Goal: Task Accomplishment & Management: Complete application form

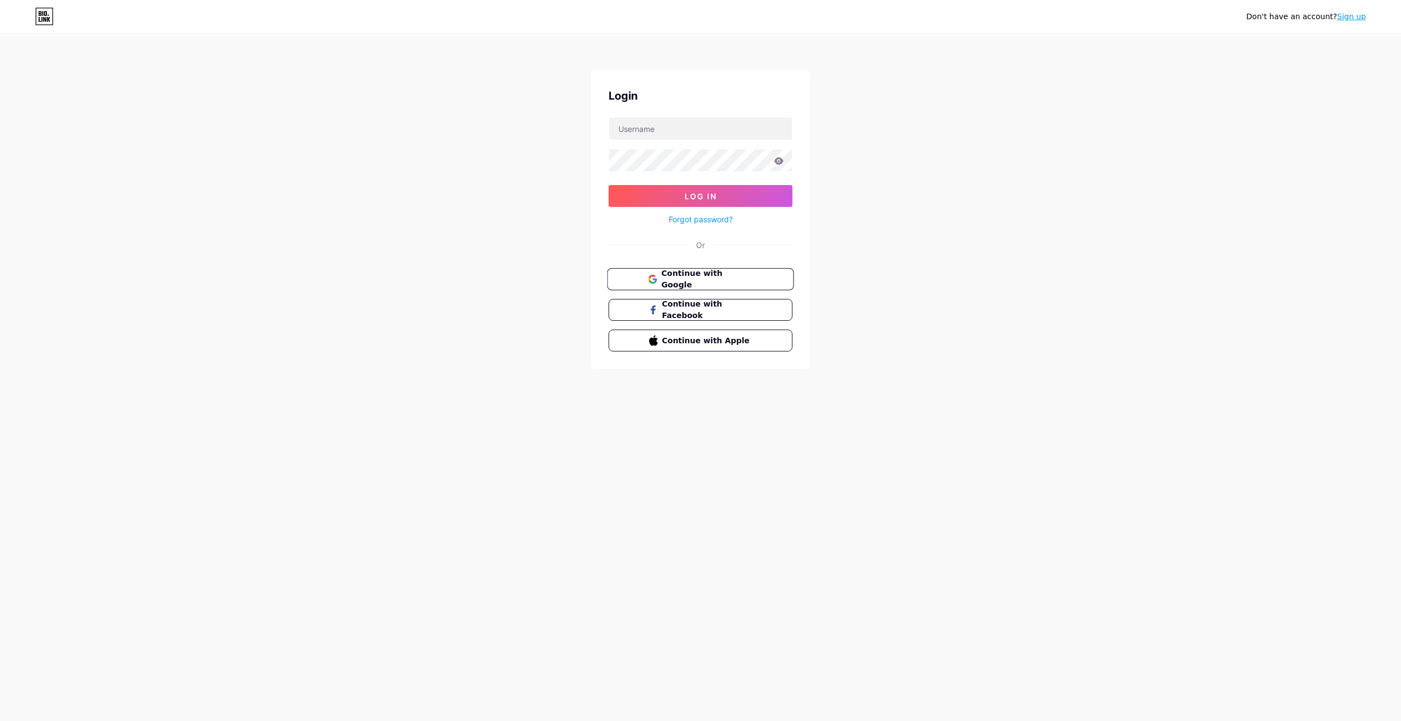
click at [703, 275] on span "Continue with Google" at bounding box center [706, 280] width 91 height 24
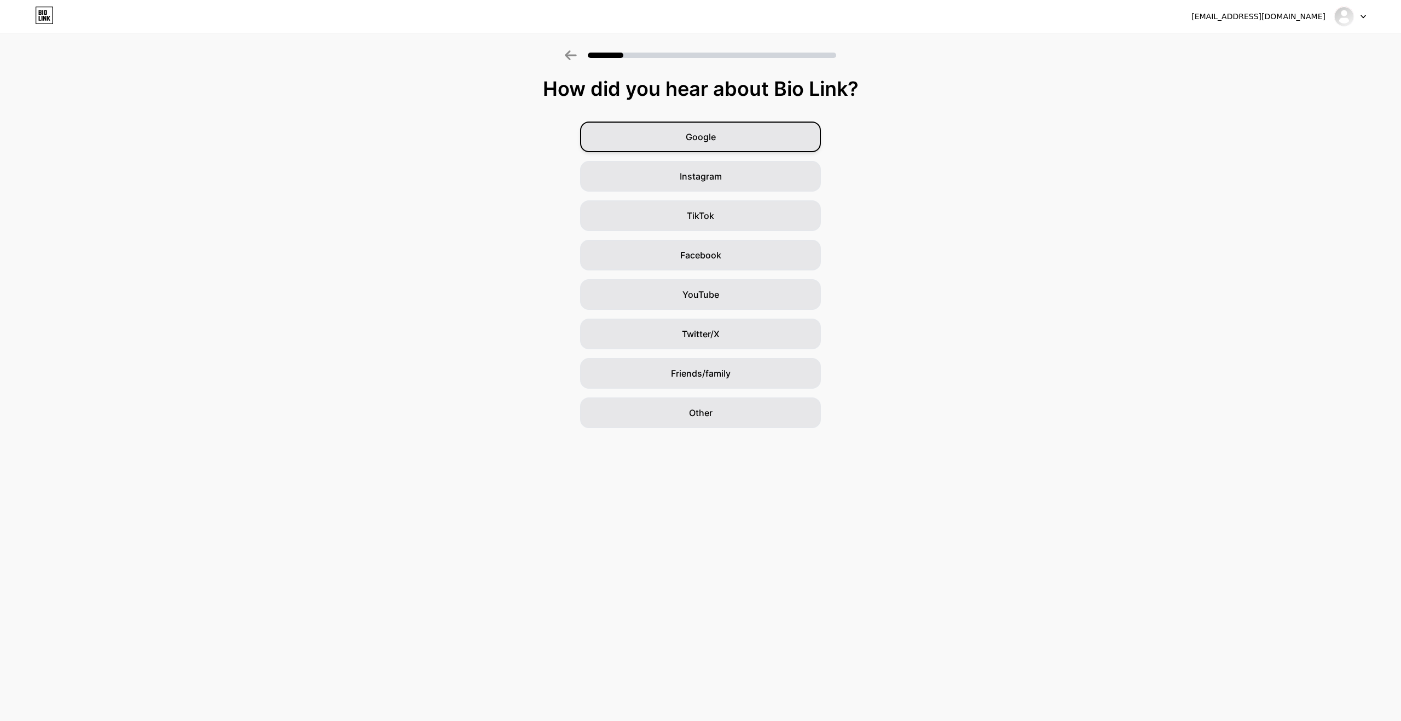
click at [719, 138] on div "Google" at bounding box center [700, 136] width 241 height 31
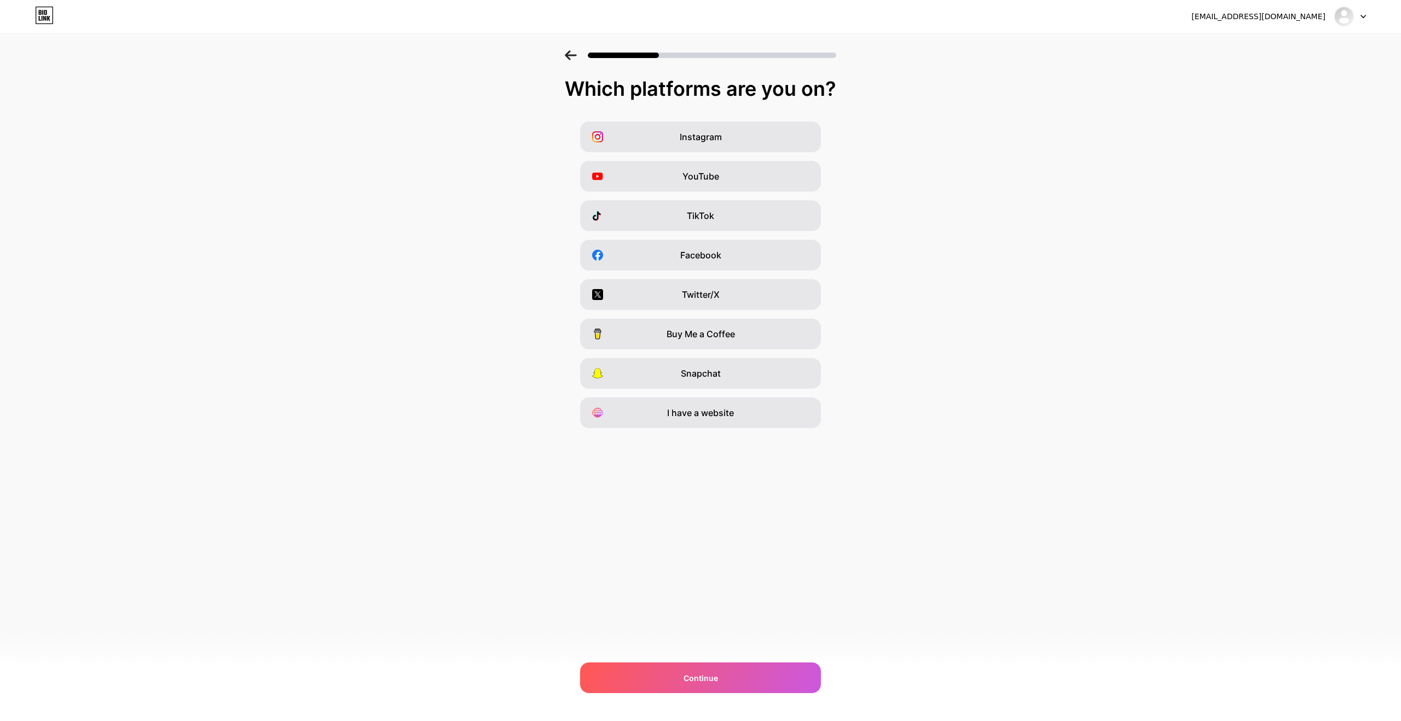
click at [719, 138] on span "Instagram" at bounding box center [701, 136] width 42 height 13
click at [712, 178] on span "YouTube" at bounding box center [700, 176] width 37 height 13
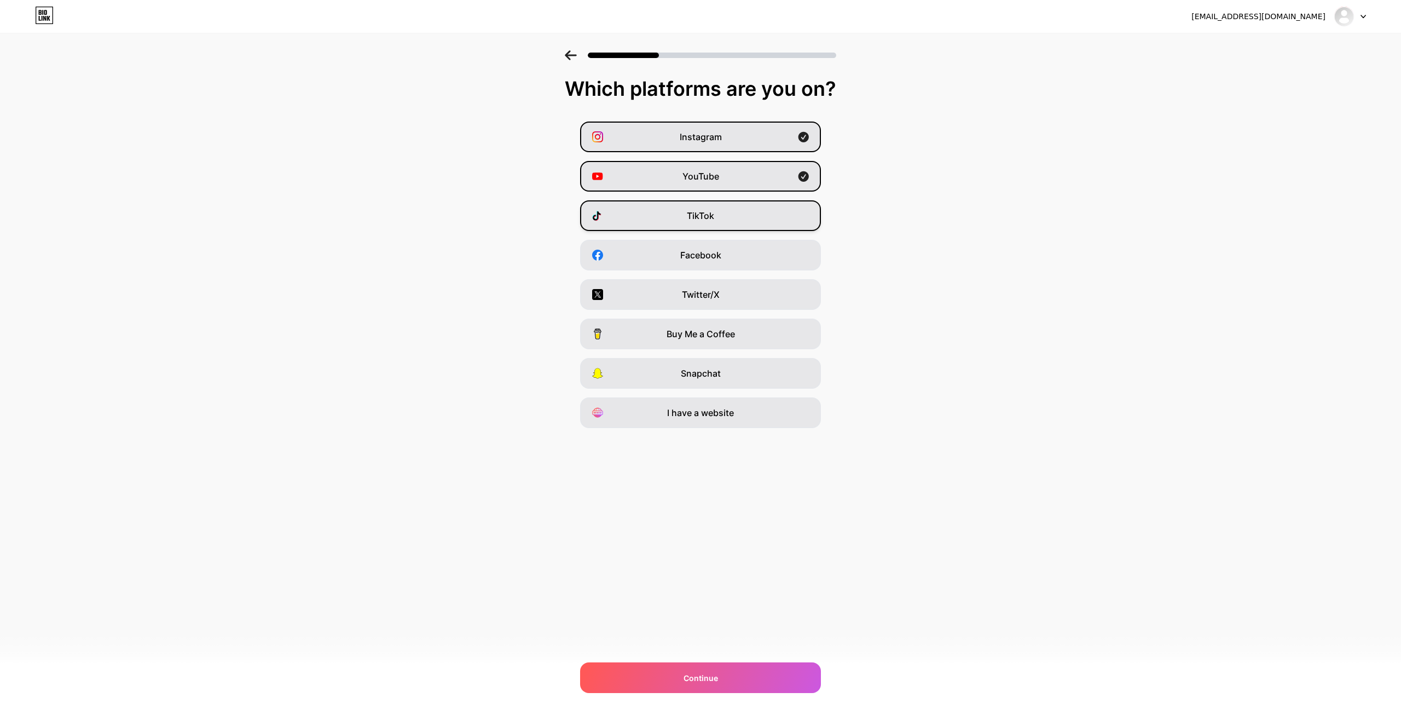
click at [717, 215] on div "TikTok" at bounding box center [700, 215] width 241 height 31
click at [750, 400] on div "I have a website" at bounding box center [700, 412] width 241 height 31
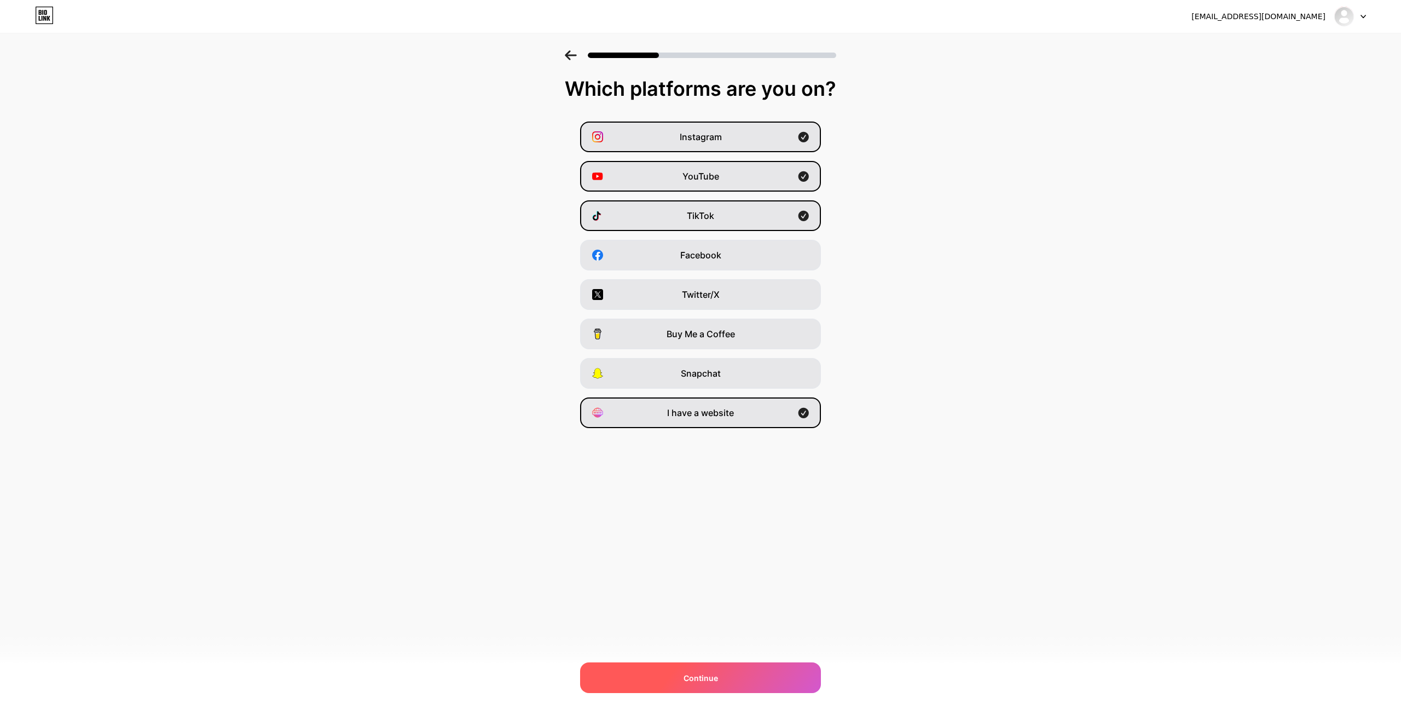
click at [713, 687] on div "Continue" at bounding box center [700, 677] width 241 height 31
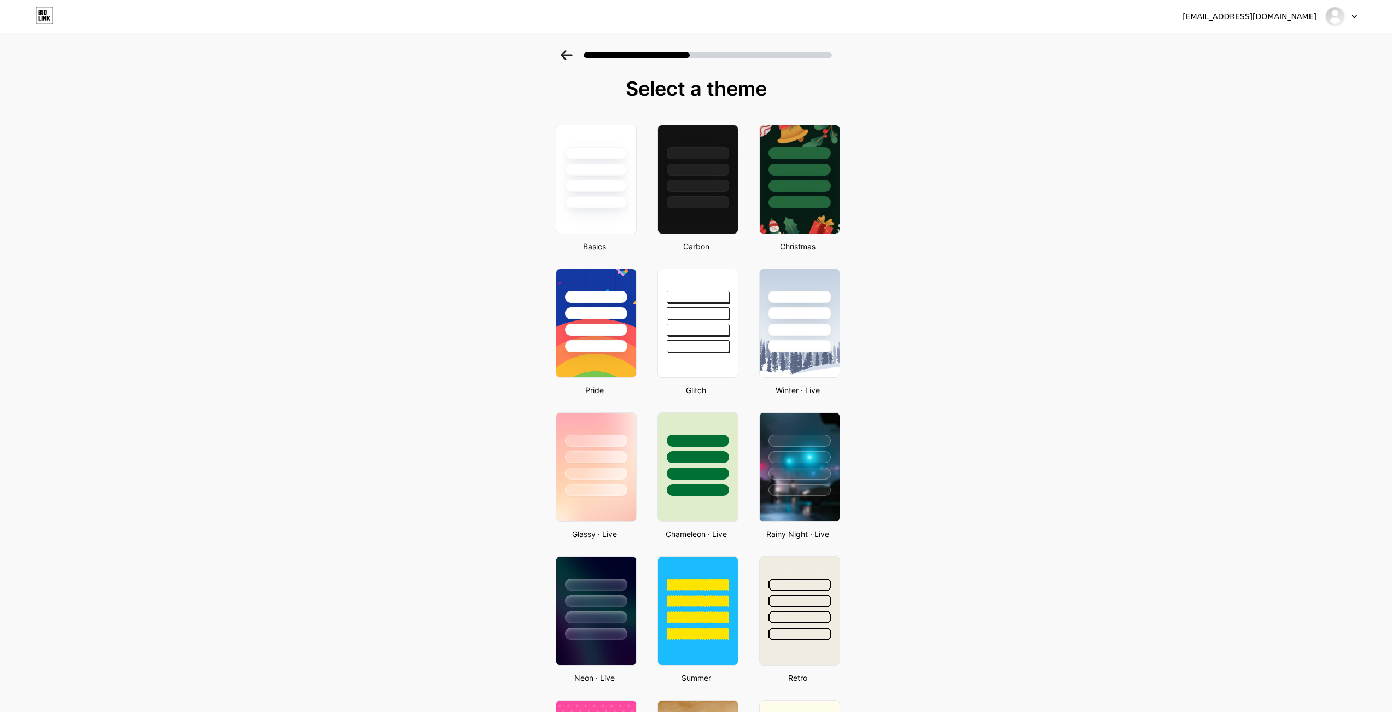
click at [434, 159] on div "Select a theme Basics Carbon Christmas Pride Glitch Winter · Live Glassy · Live…" at bounding box center [696, 654] width 1392 height 1209
drag, startPoint x: 434, startPoint y: 159, endPoint x: 416, endPoint y: 130, distance: 34.2
click at [416, 130] on div "Select a theme Basics Carbon Christmas Pride Glitch Winter · Live Glassy · Live…" at bounding box center [696, 654] width 1392 height 1209
click at [442, 171] on div "Select a theme Basics Carbon Christmas Pride Glitch Winter · Live Glassy · Live…" at bounding box center [696, 654] width 1392 height 1209
drag, startPoint x: 442, startPoint y: 171, endPoint x: 427, endPoint y: 149, distance: 25.6
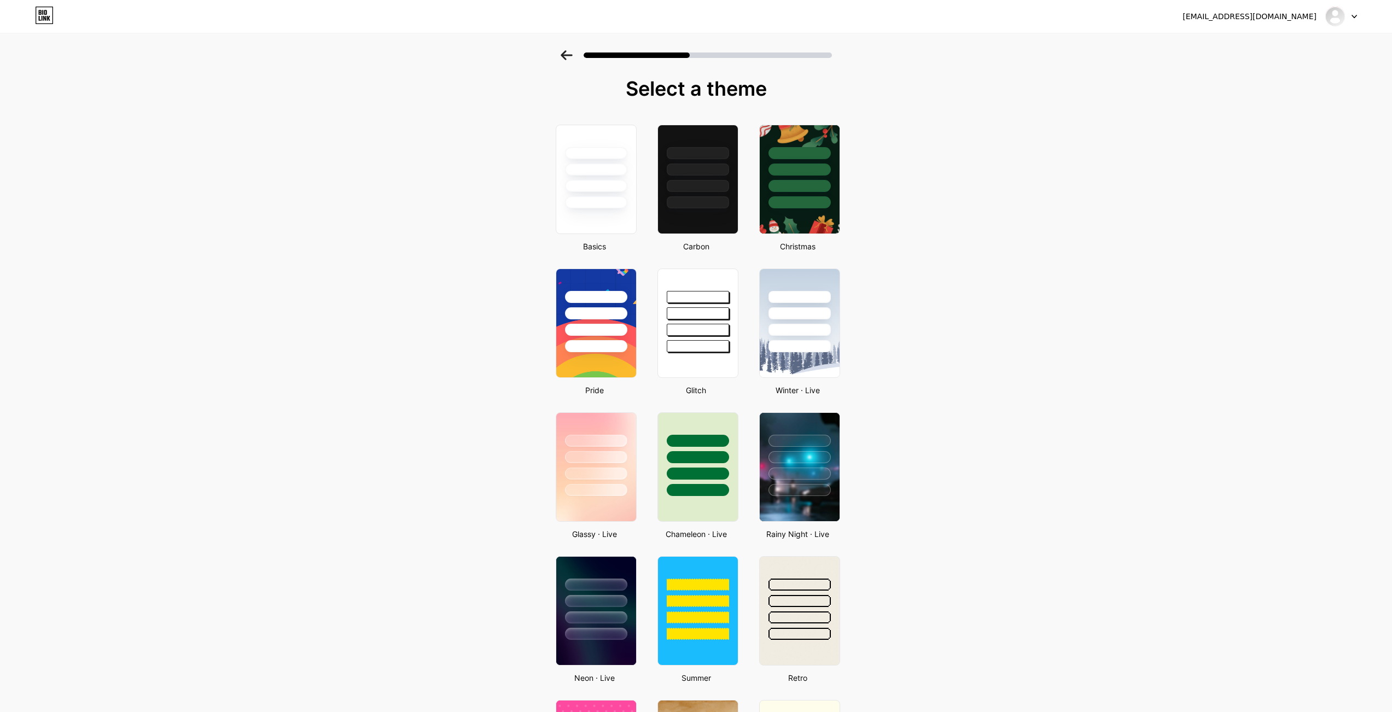
click at [427, 149] on div "Select a theme Basics Carbon Christmas Pride Glitch Winter · Live Glassy · Live…" at bounding box center [696, 654] width 1392 height 1209
click at [686, 191] on div at bounding box center [698, 186] width 64 height 13
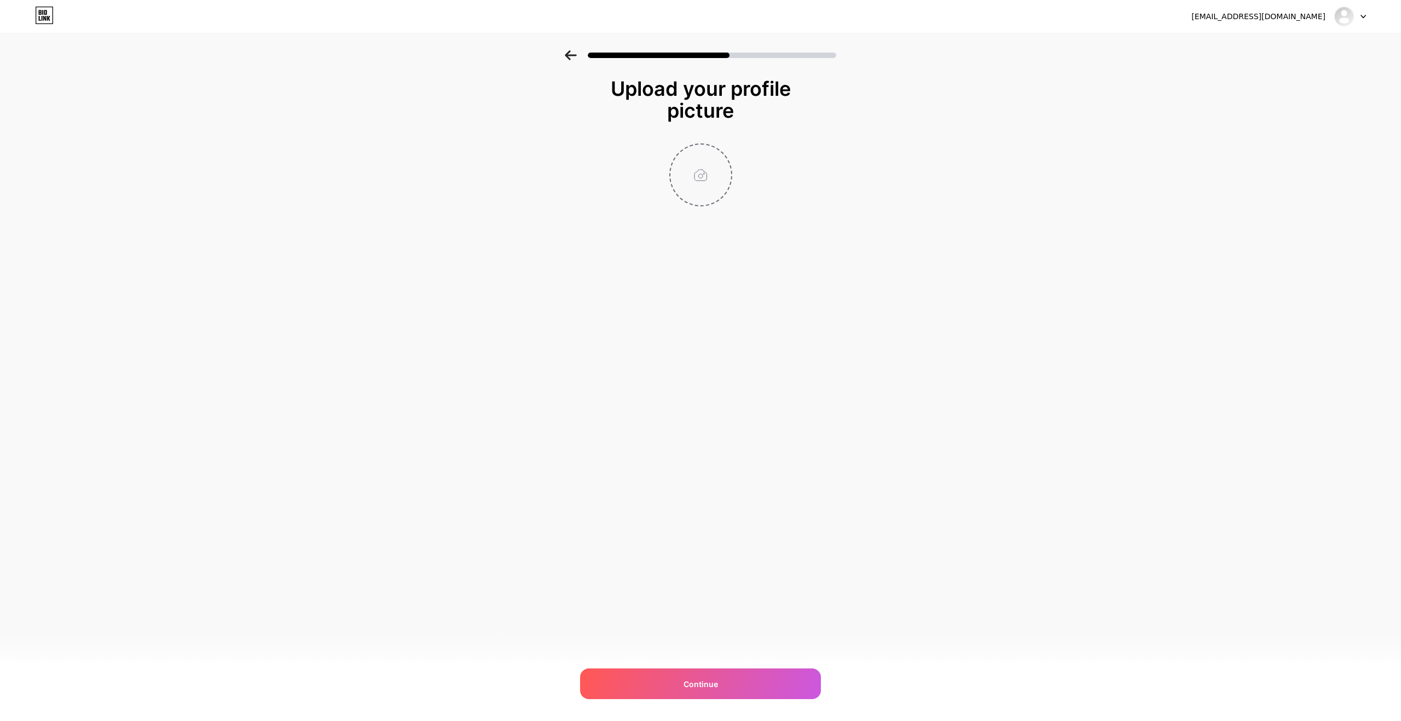
click at [690, 178] on input "file" at bounding box center [700, 174] width 61 height 61
type input "C:\fakepath\DSC00717.JPG"
click at [679, 677] on div "Continue" at bounding box center [700, 683] width 241 height 31
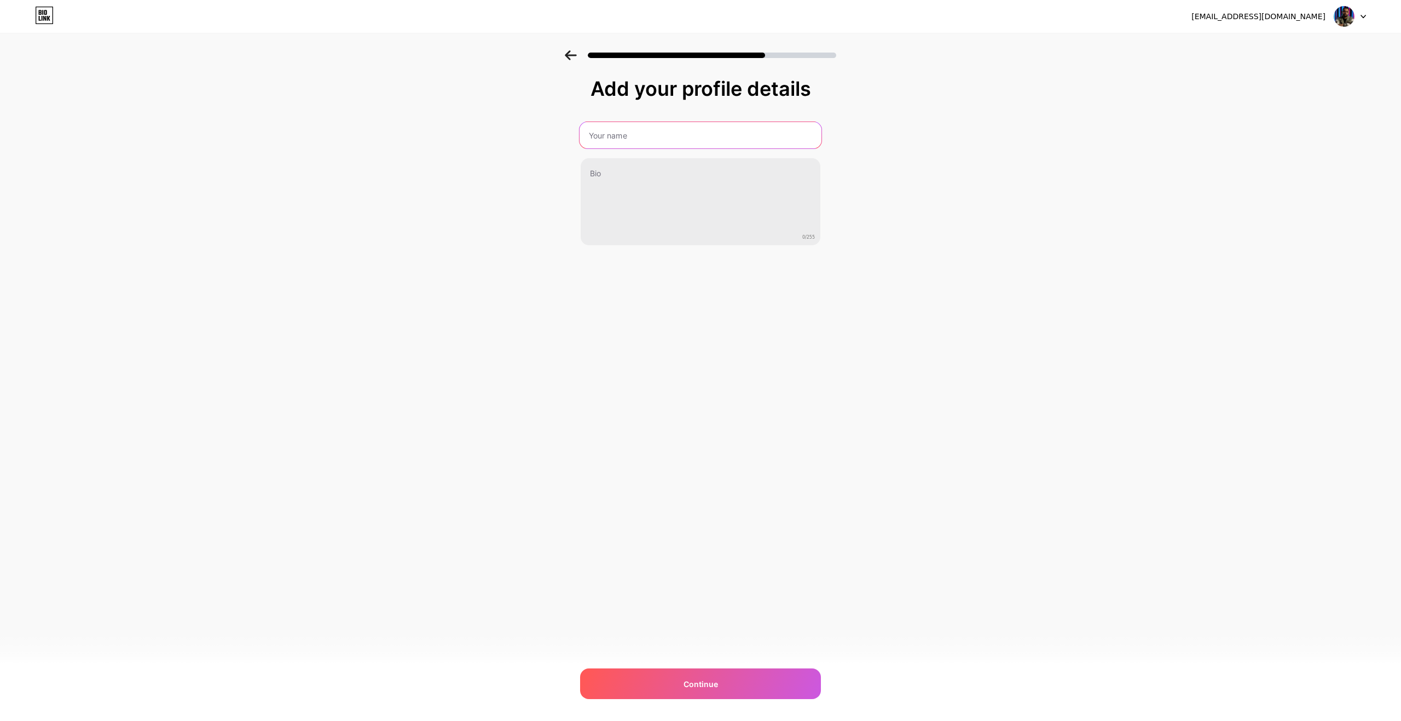
click at [667, 131] on input "text" at bounding box center [700, 135] width 242 height 26
type input "[PERSON_NAME]"
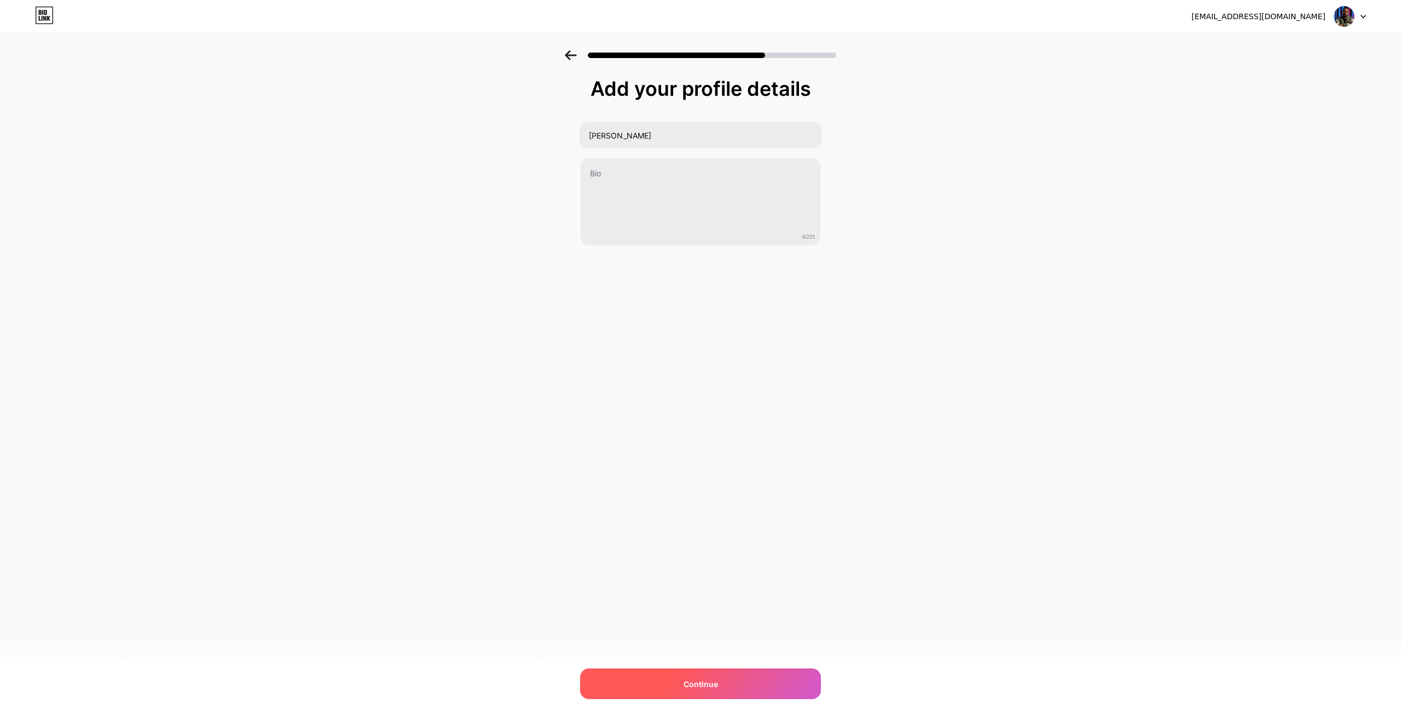
click at [713, 680] on span "Continue" at bounding box center [700, 683] width 34 height 11
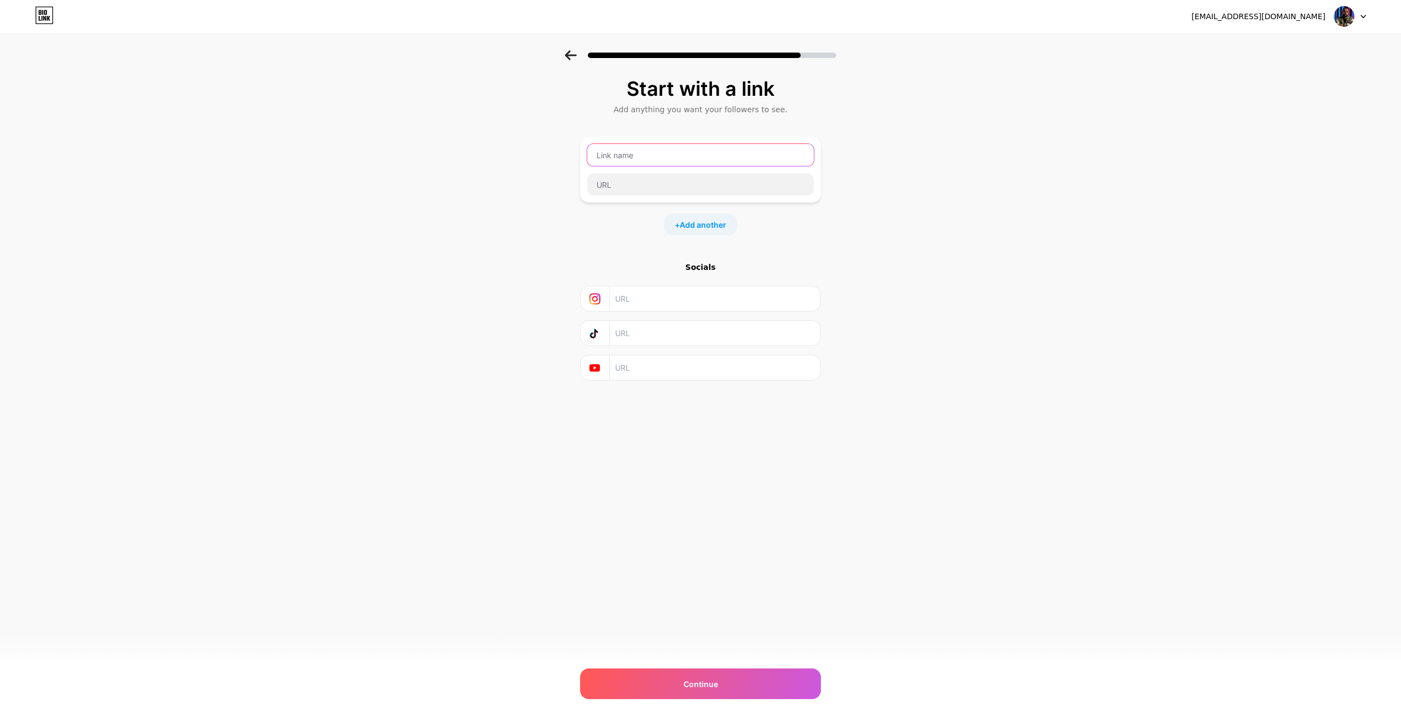
click at [619, 154] on input "text" at bounding box center [700, 155] width 227 height 22
type input "Mis Redes Sociales"
click at [547, 184] on div "Start with a link Add anything you want your followers to see. Mis Redes Social…" at bounding box center [700, 242] width 1401 height 385
click at [637, 302] on input "text" at bounding box center [714, 298] width 199 height 25
paste input "[URL][DOMAIN_NAME]"
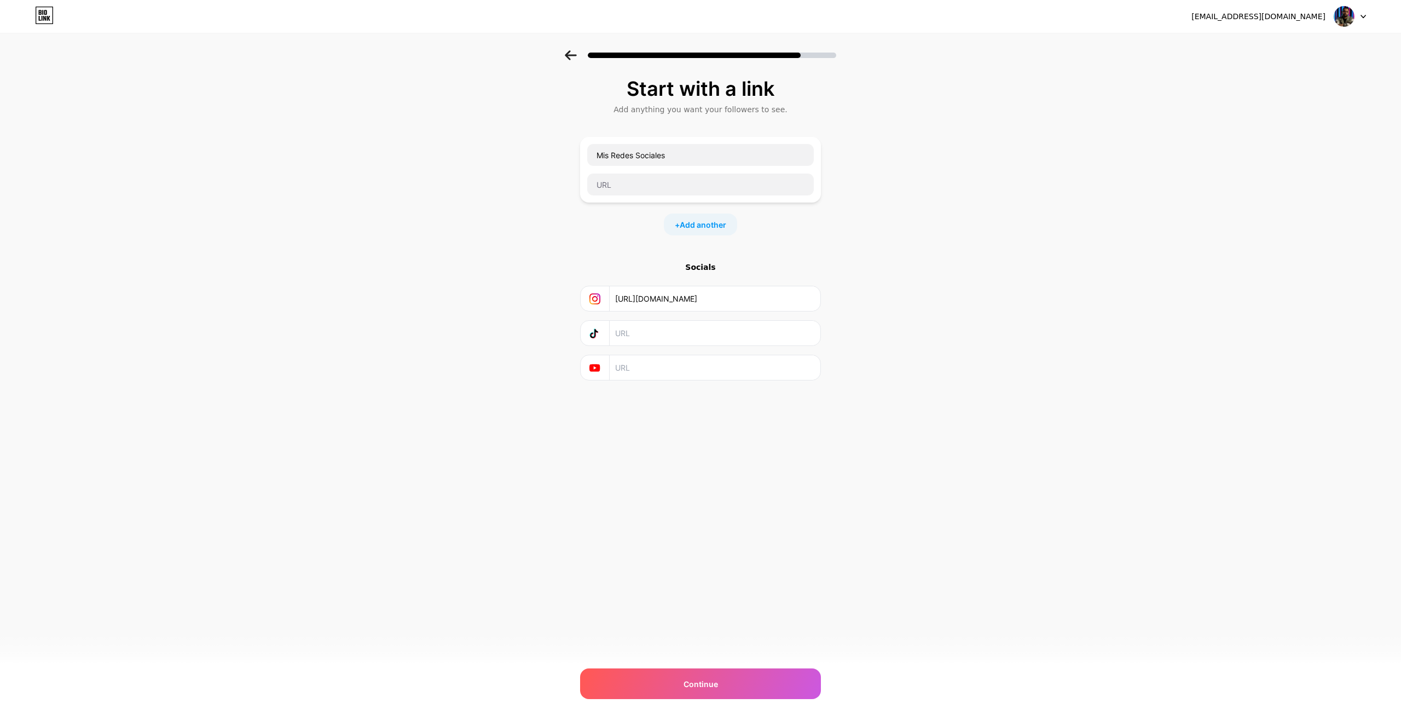
type input "[URL][DOMAIN_NAME]"
click at [637, 359] on input "text" at bounding box center [714, 367] width 199 height 25
drag, startPoint x: 655, startPoint y: 380, endPoint x: 661, endPoint y: 370, distance: 10.8
click at [656, 379] on div at bounding box center [700, 368] width 241 height 26
click at [628, 363] on input "text" at bounding box center [714, 367] width 199 height 25
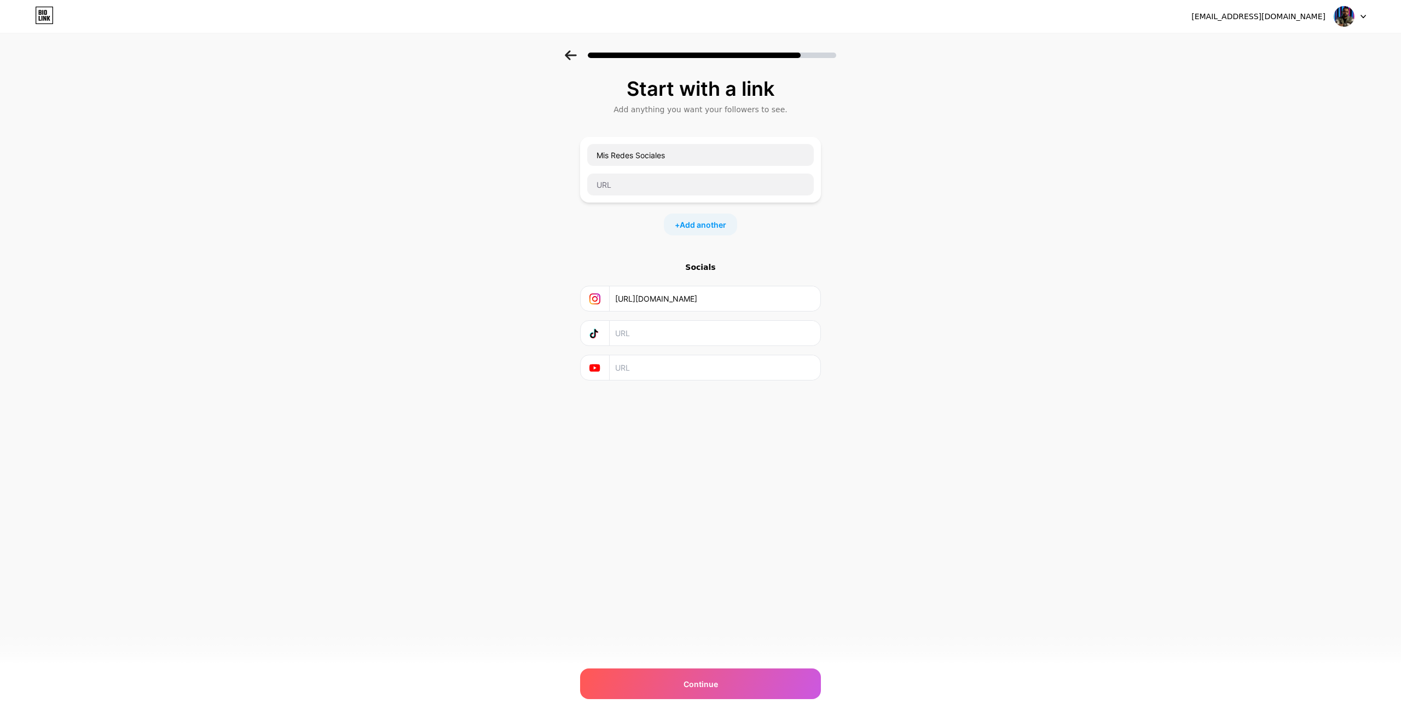
paste input "[URL][DOMAIN_NAME]"
type input "[URL][DOMAIN_NAME]"
click at [647, 335] on input "text" at bounding box center [714, 333] width 199 height 25
click at [676, 161] on input "Mis Redes Sociales" at bounding box center [700, 155] width 227 height 22
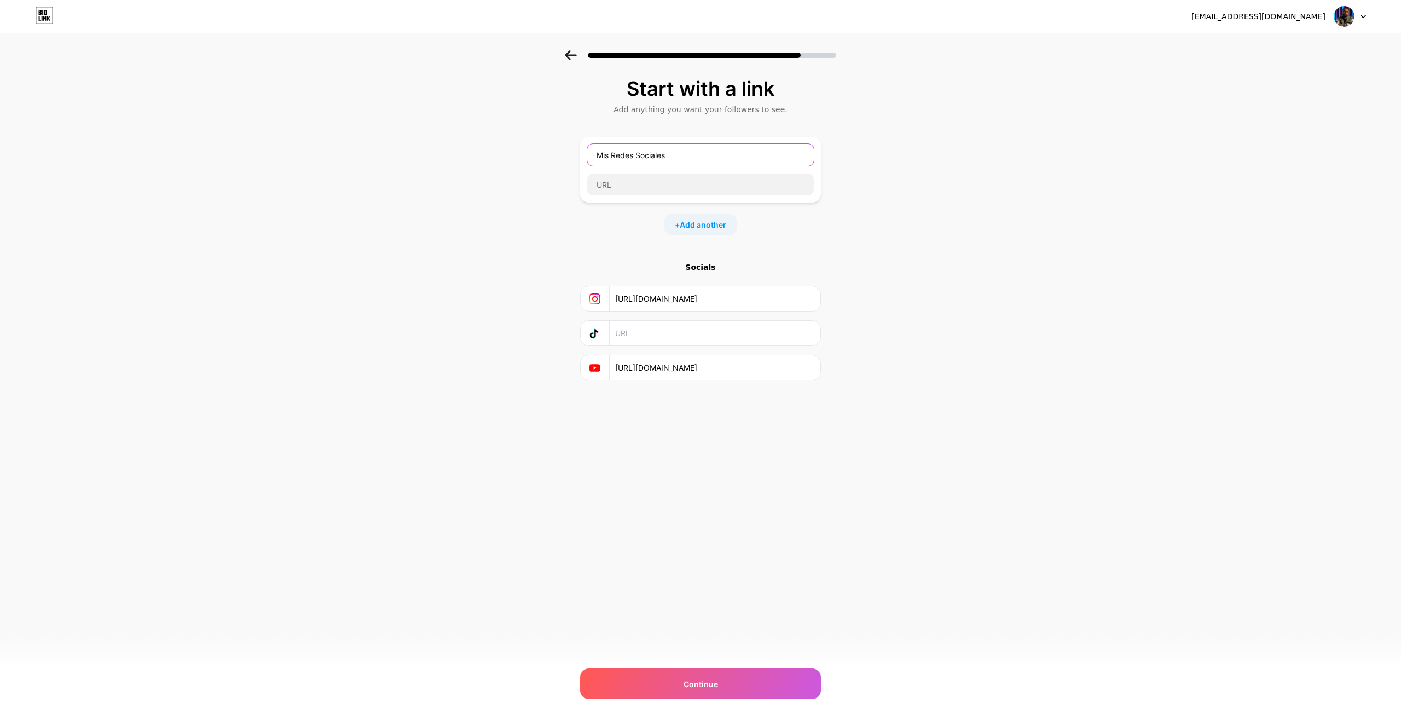
click at [676, 161] on input "Mis Redes Sociales" at bounding box center [700, 155] width 227 height 22
click at [494, 211] on div "Start with a link Add anything you want your followers to see. + Add another So…" at bounding box center [700, 242] width 1401 height 385
click at [689, 322] on input "text" at bounding box center [714, 333] width 199 height 25
paste input "[URL][DOMAIN_NAME]"
type input "[URL][DOMAIN_NAME]"
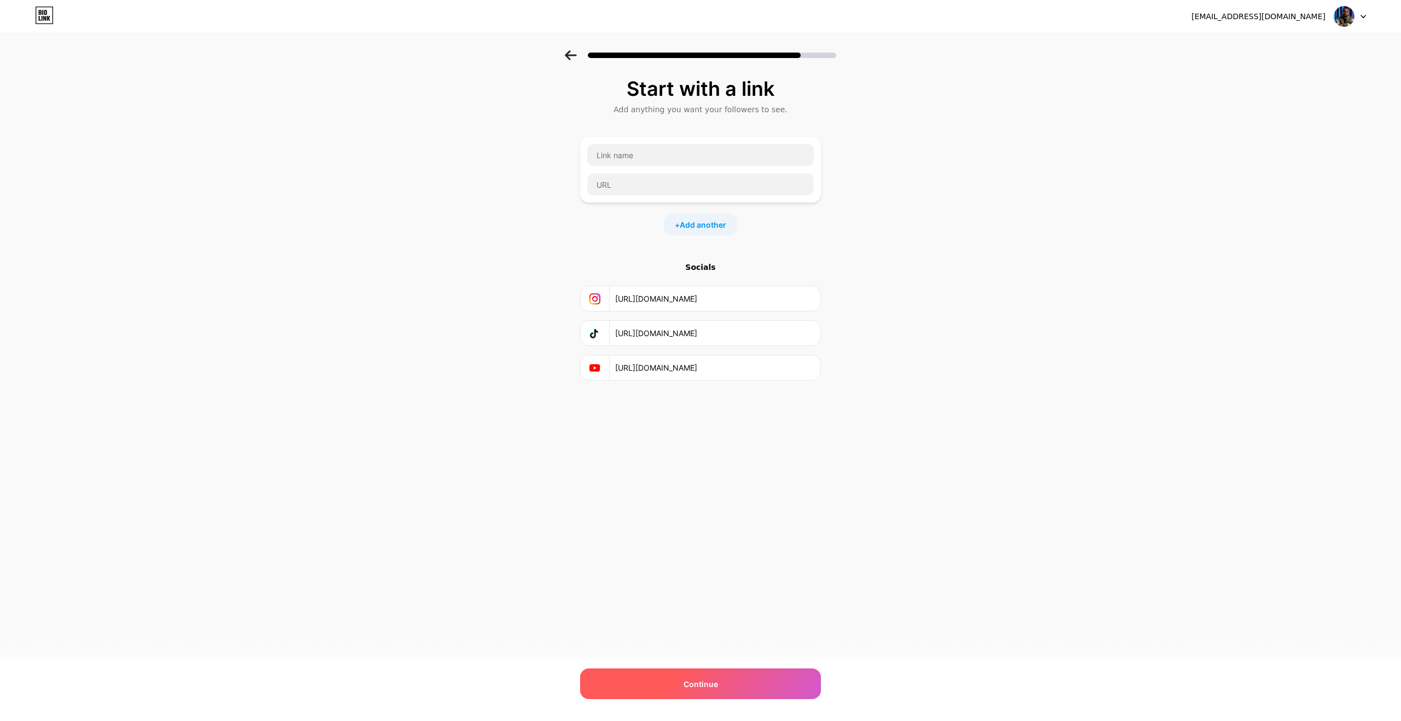
click at [739, 678] on div "Continue" at bounding box center [700, 683] width 241 height 31
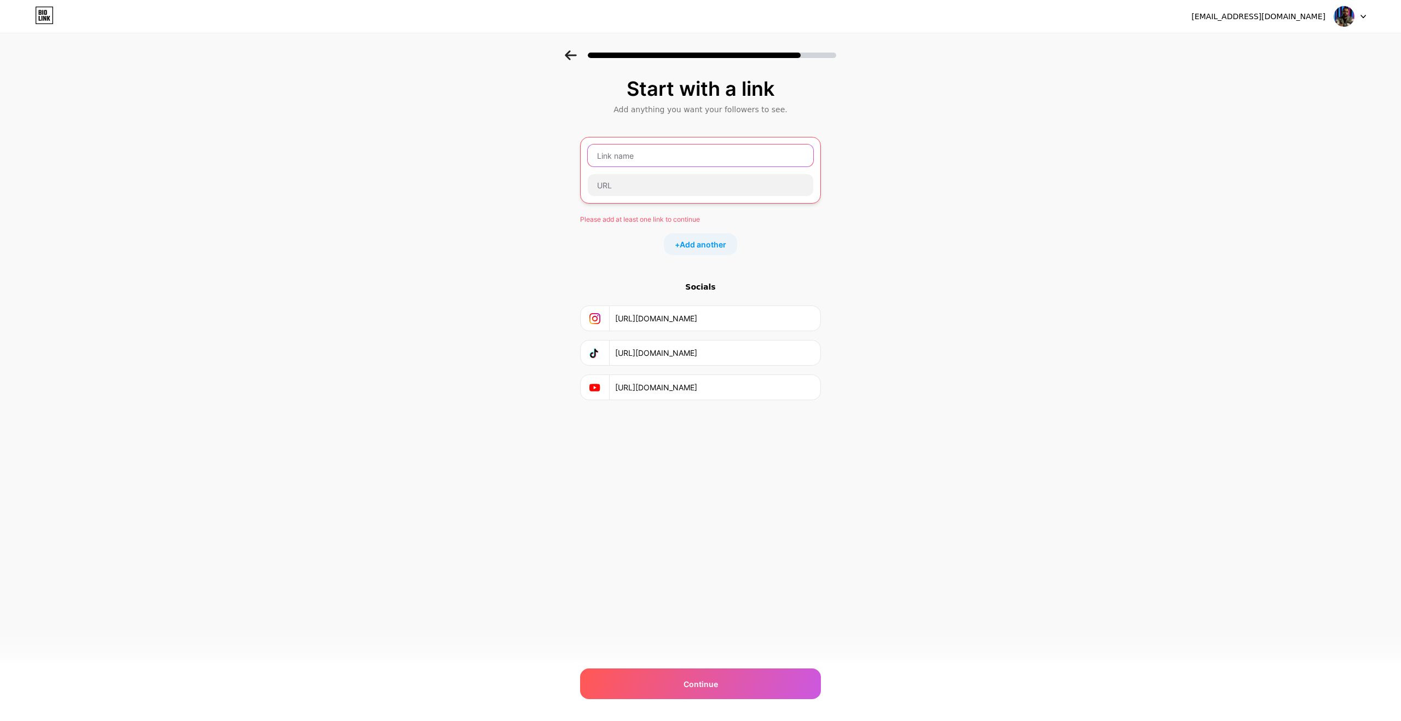
click at [629, 147] on input "text" at bounding box center [700, 155] width 225 height 22
click at [573, 57] on icon at bounding box center [571, 55] width 12 height 10
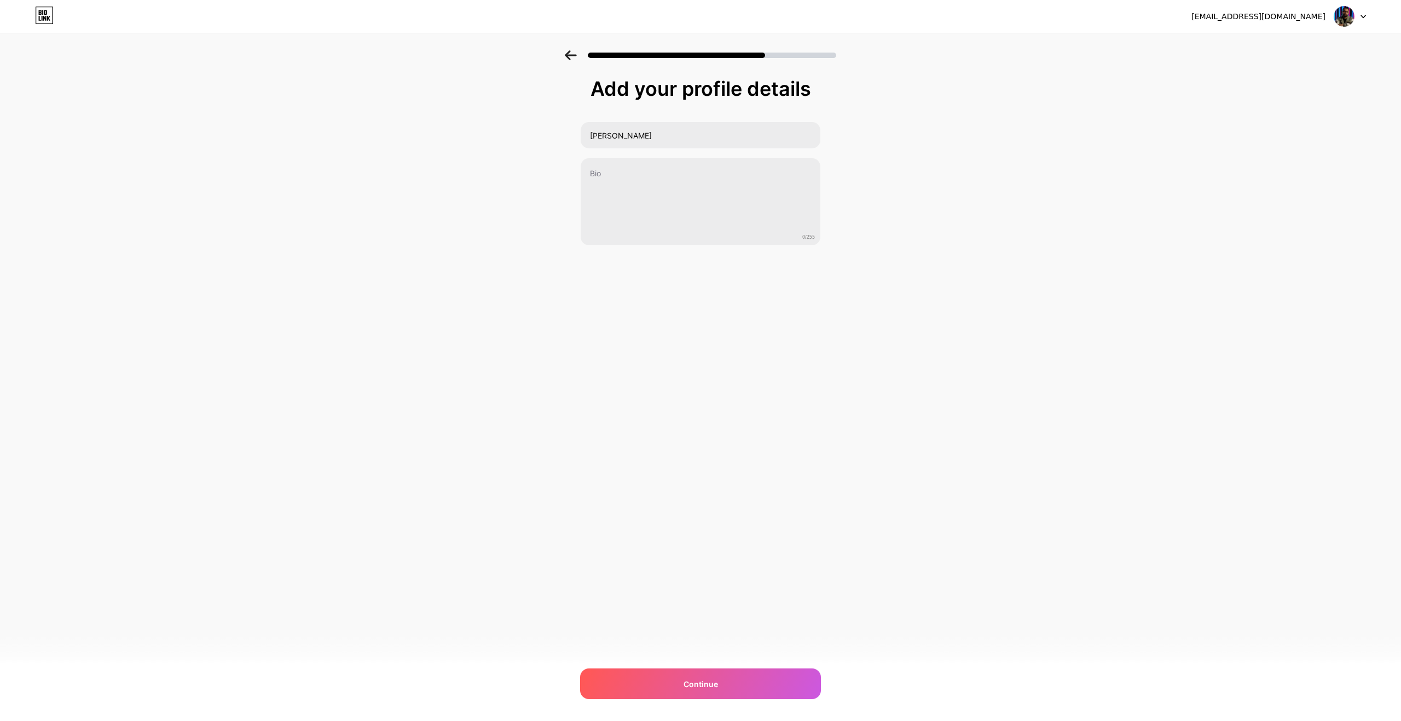
click at [573, 57] on icon at bounding box center [571, 55] width 12 height 10
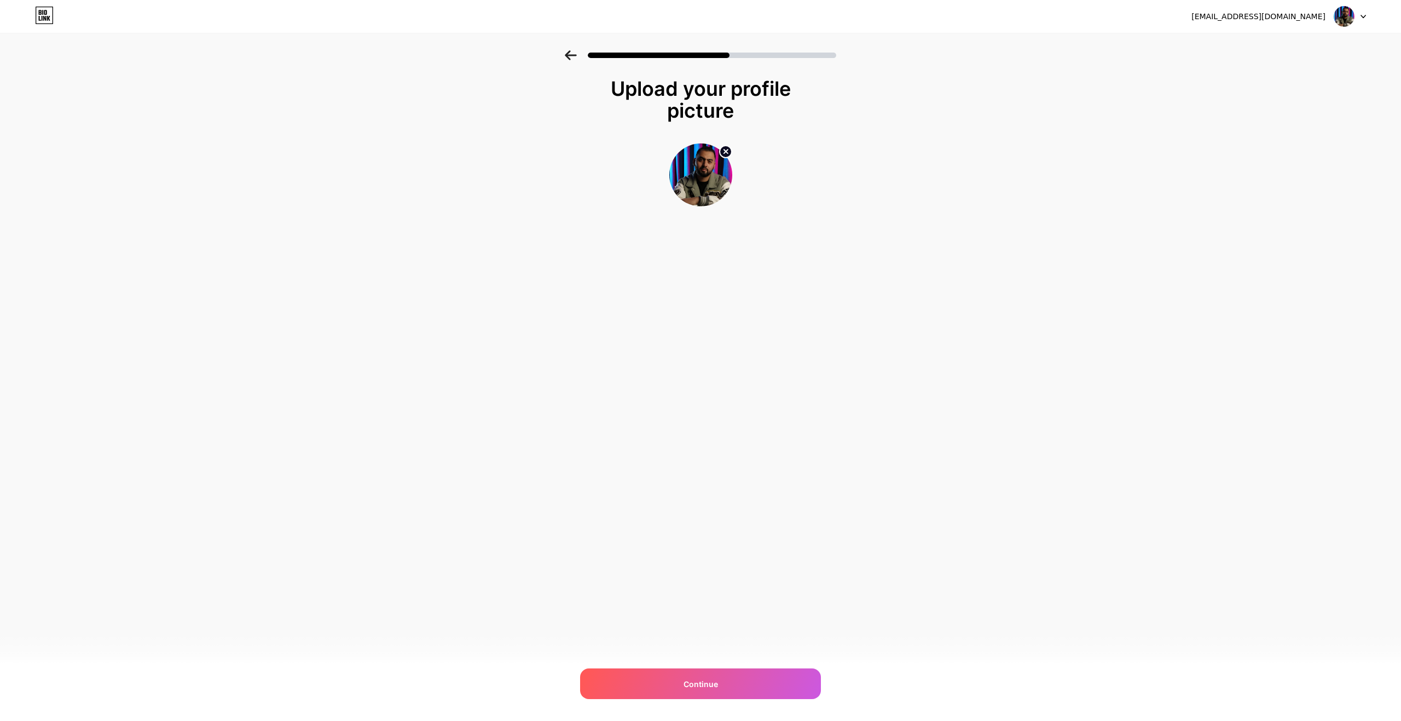
click at [573, 57] on icon at bounding box center [571, 55] width 12 height 10
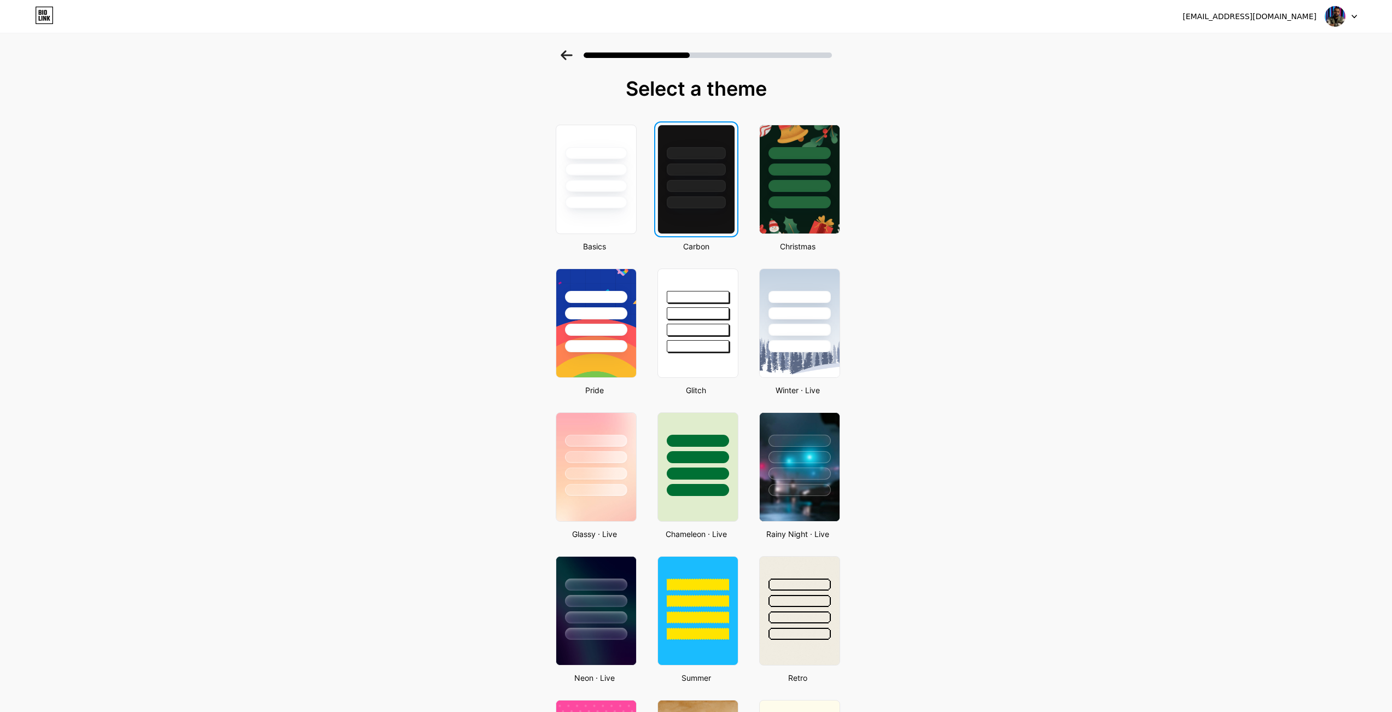
click at [571, 55] on icon at bounding box center [566, 55] width 11 height 10
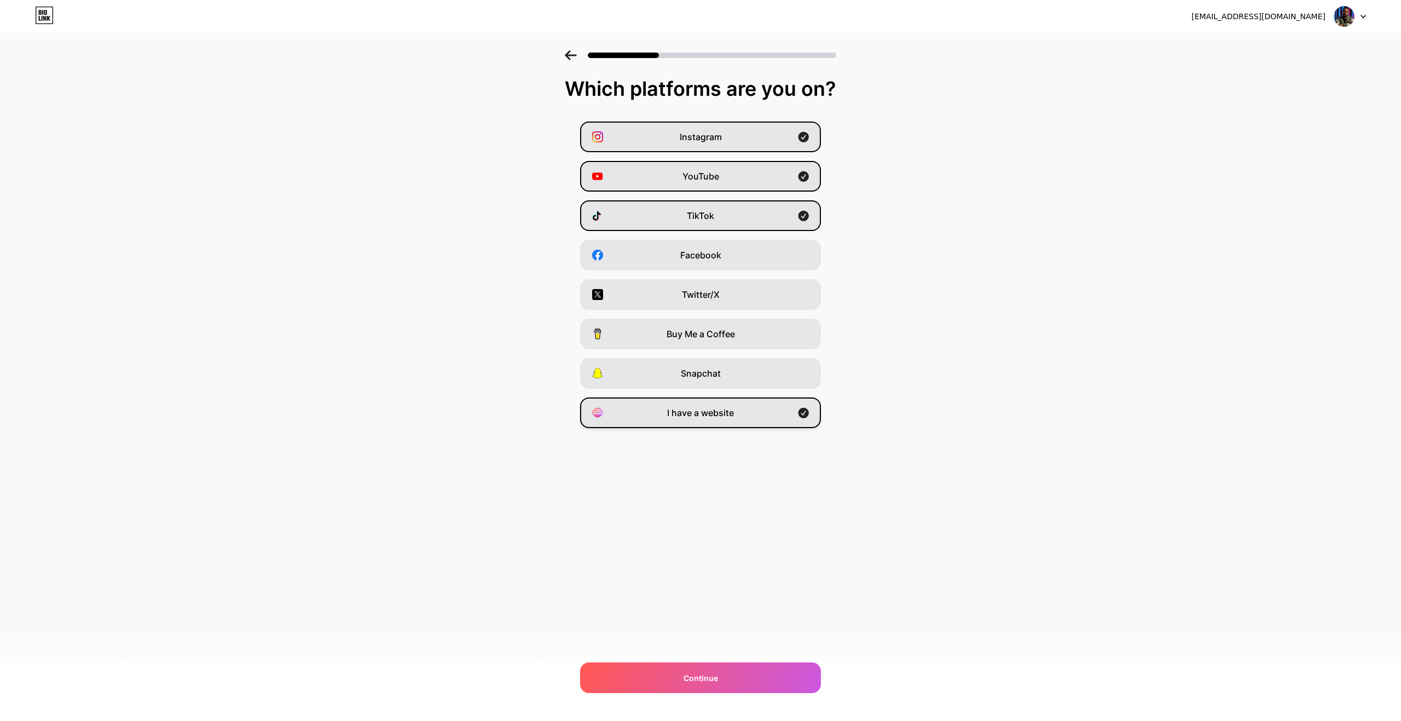
click at [742, 408] on div "I have a website" at bounding box center [700, 412] width 241 height 31
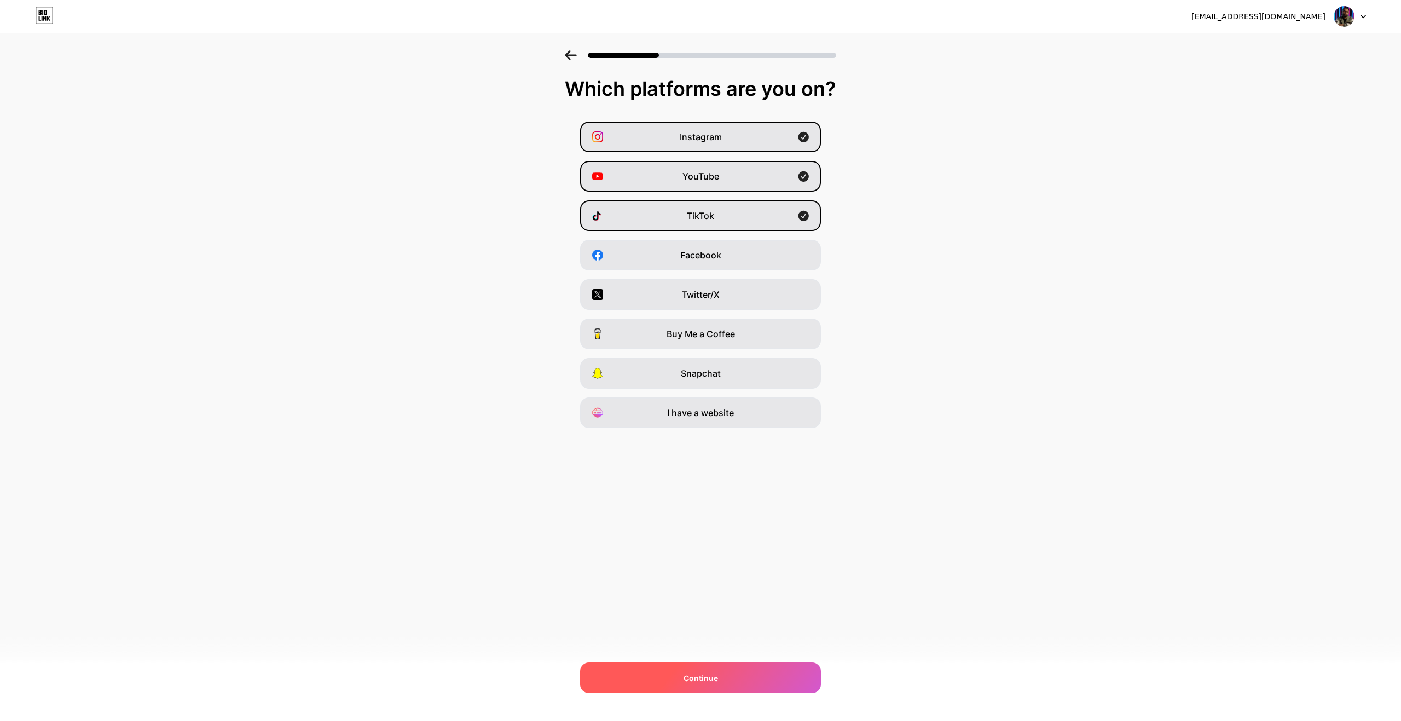
click at [745, 677] on div "Continue" at bounding box center [700, 677] width 241 height 31
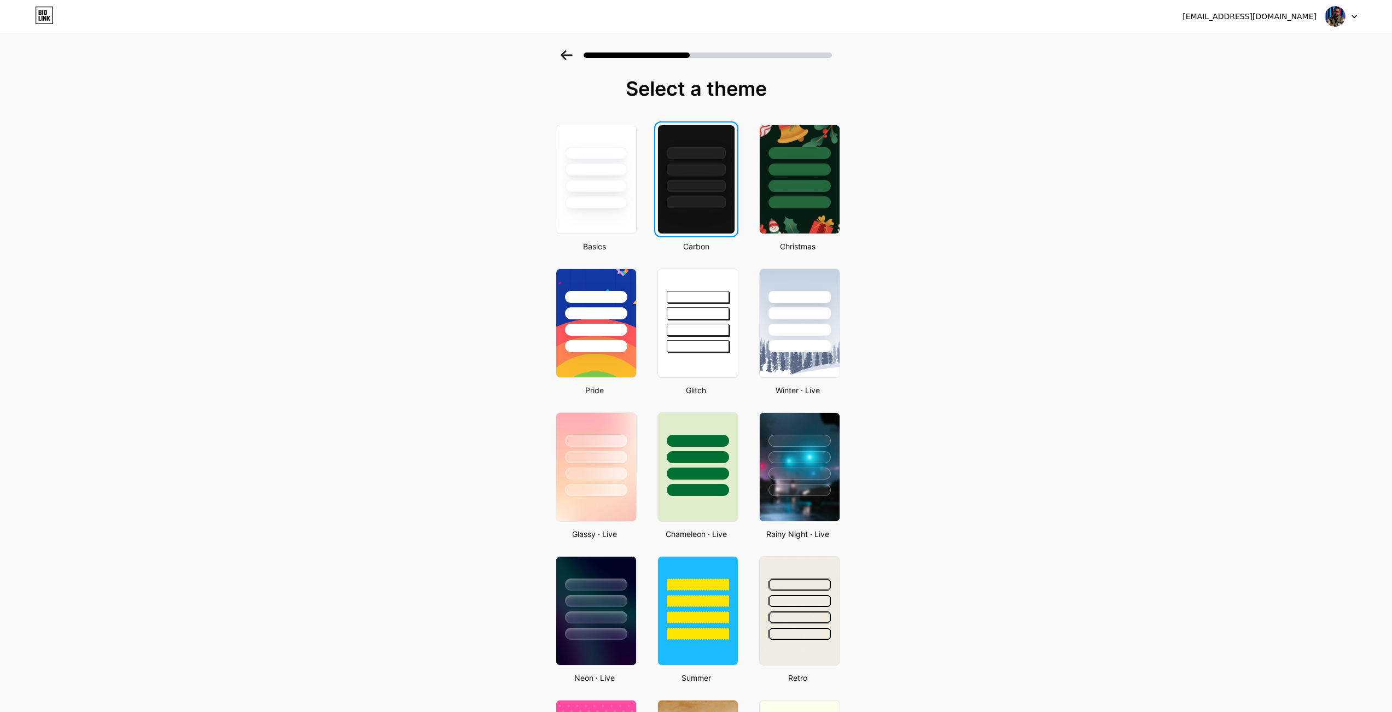
click at [676, 183] on div at bounding box center [696, 186] width 59 height 12
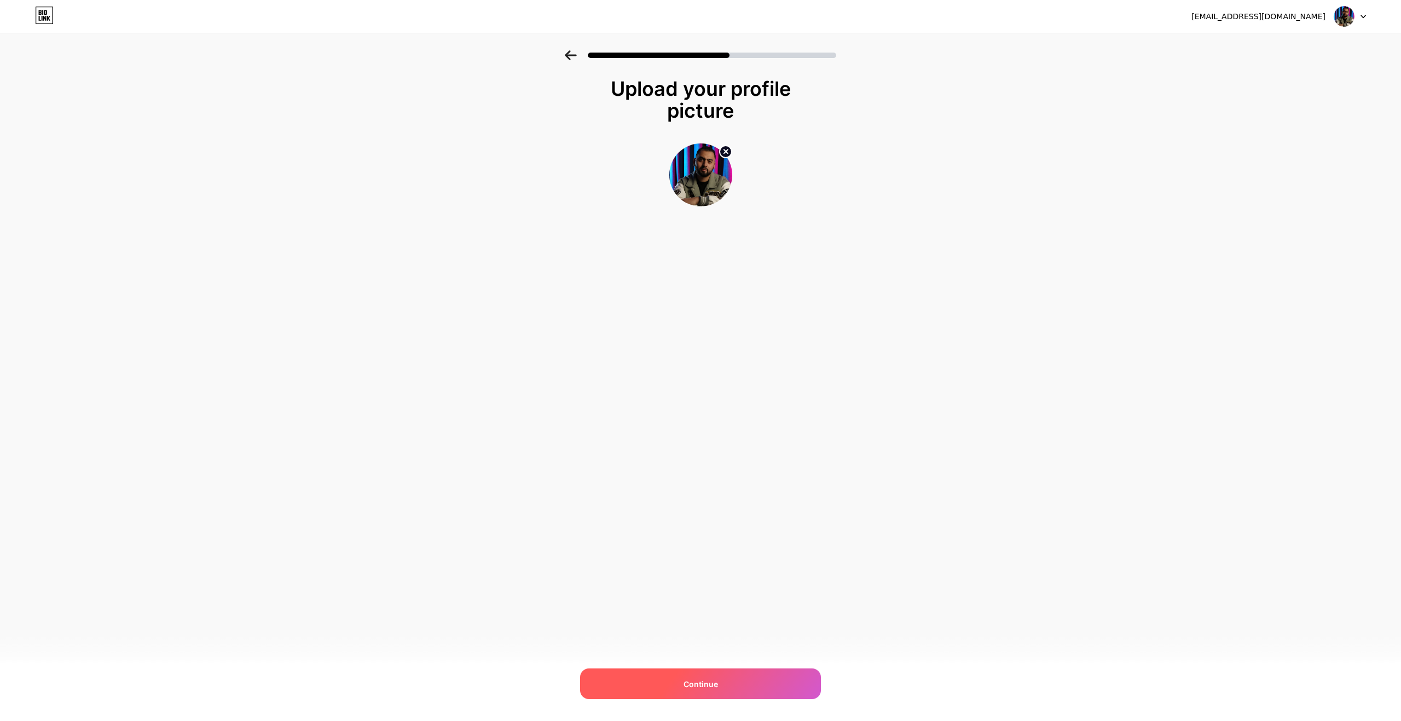
click at [713, 685] on span "Continue" at bounding box center [700, 683] width 34 height 11
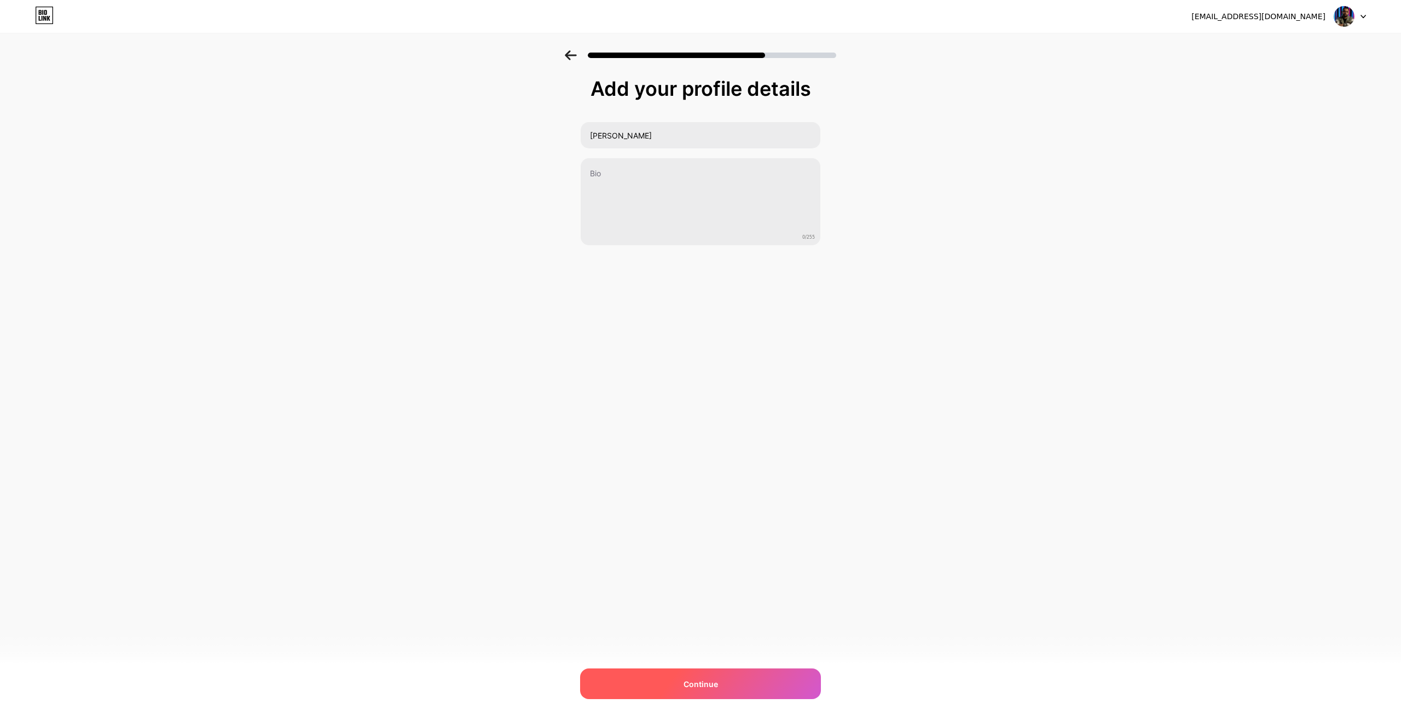
click at [709, 679] on span "Continue" at bounding box center [700, 683] width 34 height 11
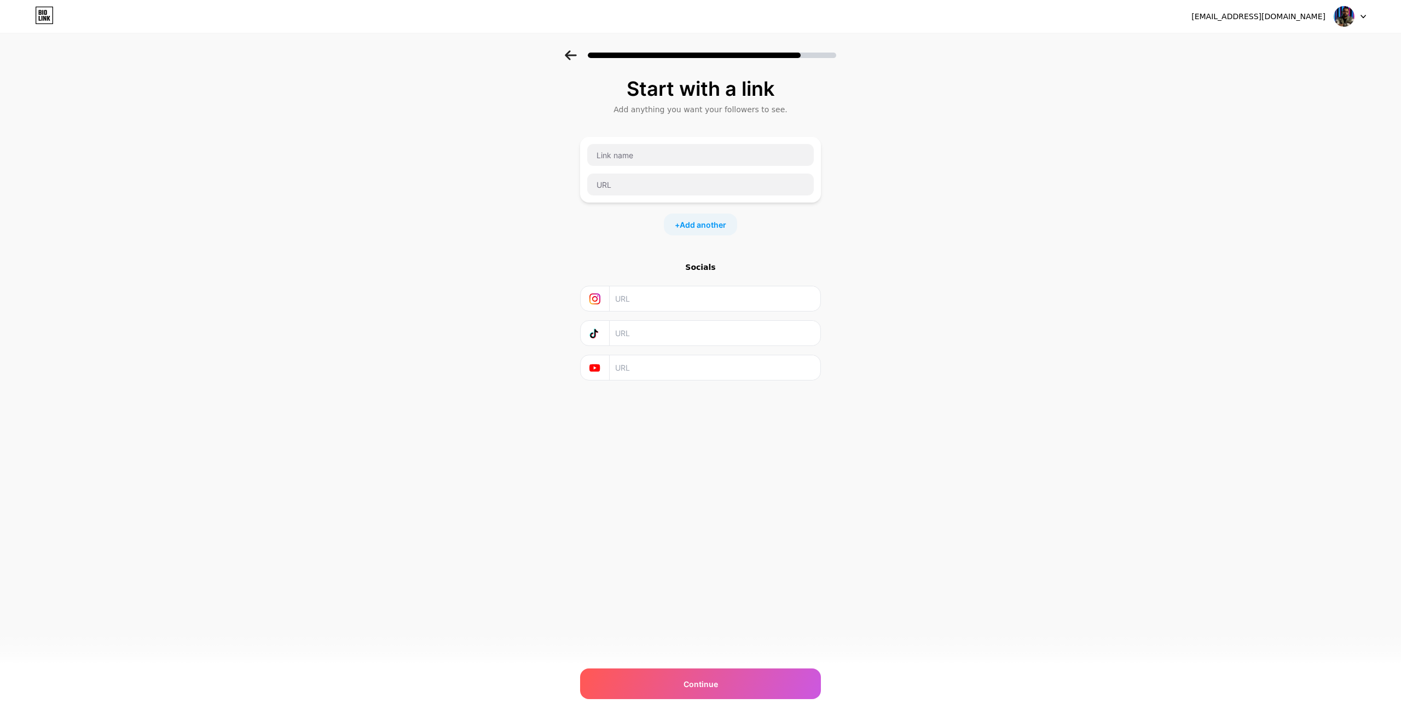
click at [636, 303] on input "text" at bounding box center [714, 298] width 199 height 25
click at [644, 363] on input "text" at bounding box center [714, 367] width 199 height 25
paste input "[URL][DOMAIN_NAME]"
type input "[URL][DOMAIN_NAME]"
click at [648, 311] on div at bounding box center [700, 299] width 241 height 26
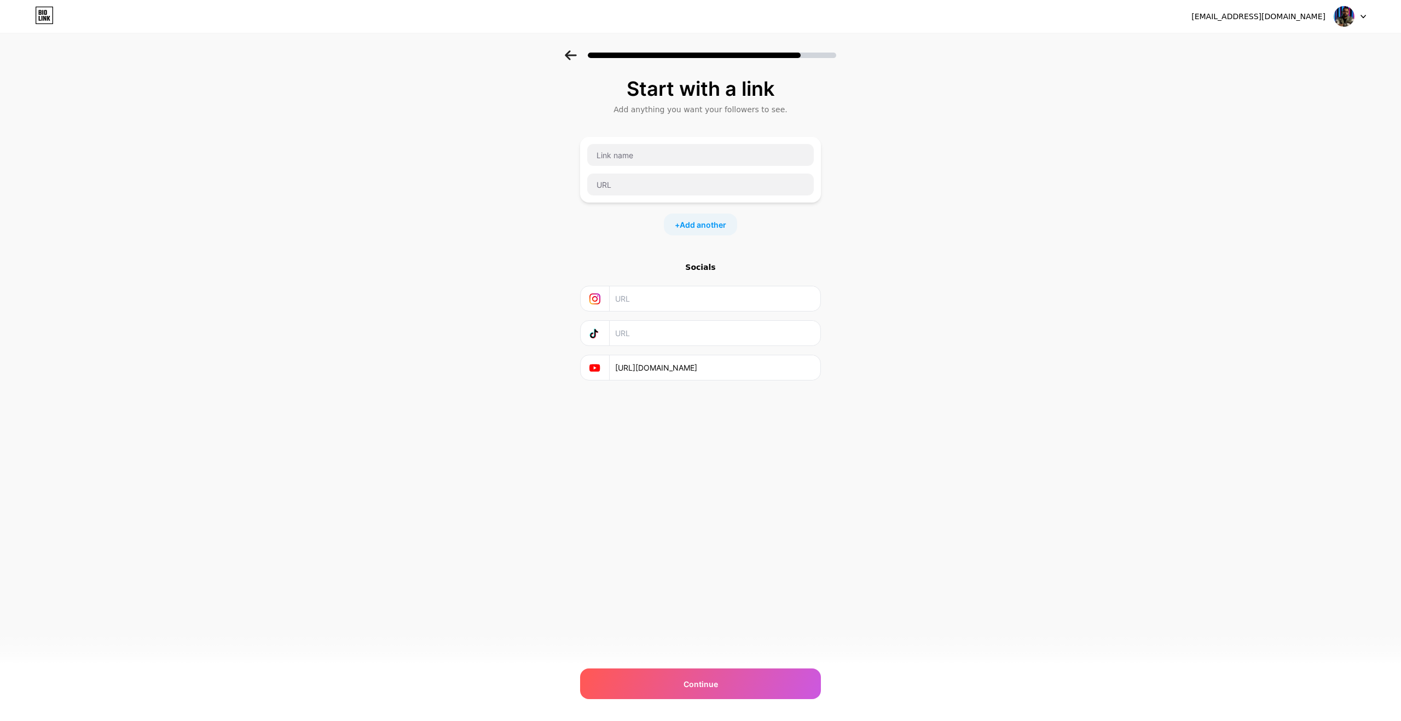
click at [664, 290] on input "text" at bounding box center [714, 298] width 199 height 25
paste input "[URL][DOMAIN_NAME]"
type input "[URL][DOMAIN_NAME]"
click at [640, 341] on input "text" at bounding box center [714, 333] width 199 height 25
click at [636, 341] on input "text" at bounding box center [714, 333] width 199 height 25
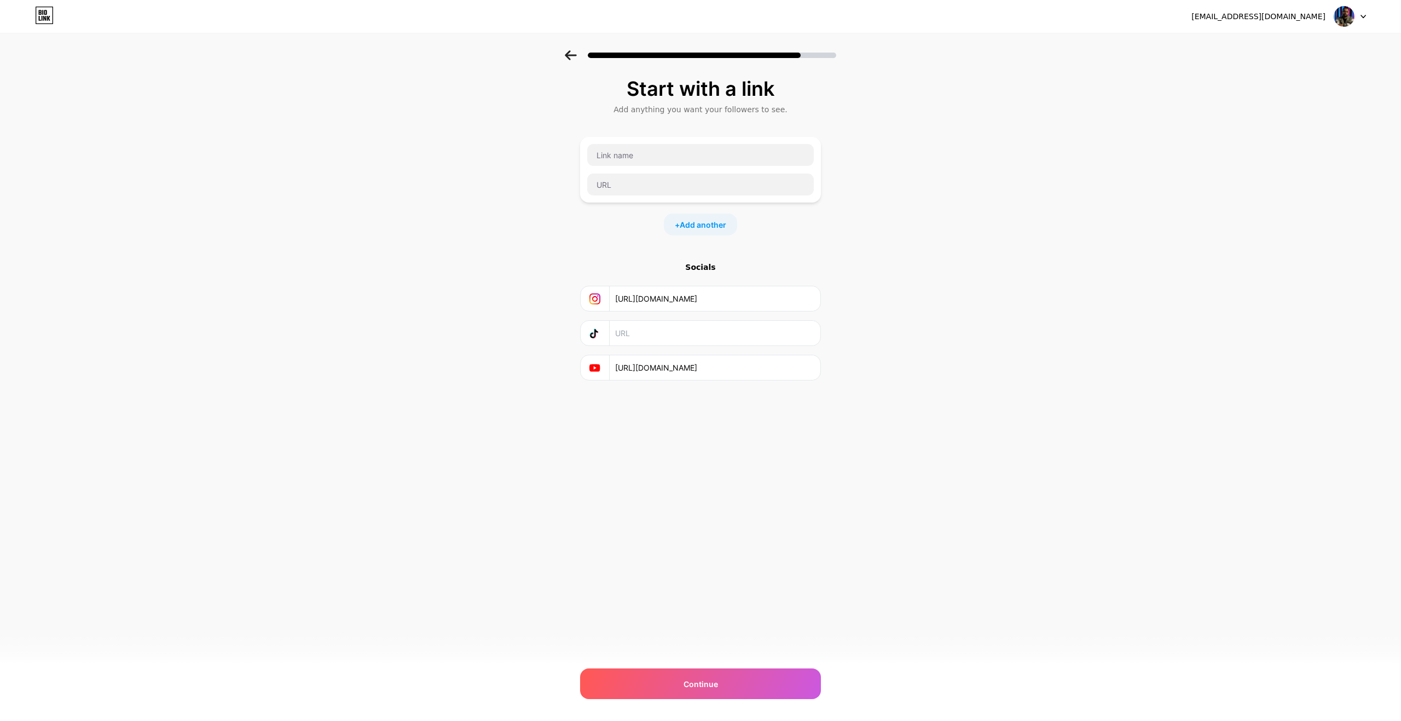
paste input "[URL][DOMAIN_NAME]"
type input "[URL][DOMAIN_NAME]"
click at [647, 162] on input "text" at bounding box center [700, 155] width 227 height 22
type input "C"
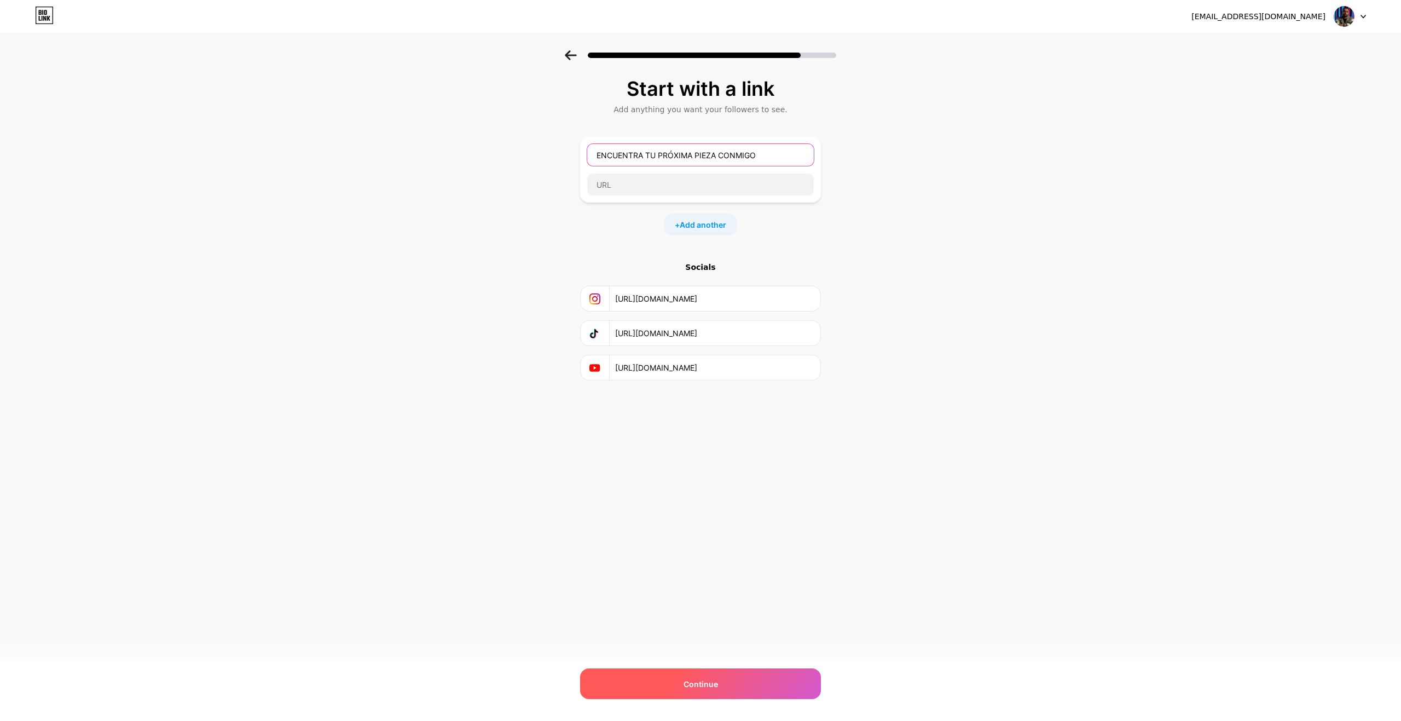
type input "ENCUENTRA TU PRÓXIMA PIEZA CONMIGO"
click at [709, 683] on span "Continue" at bounding box center [700, 683] width 34 height 11
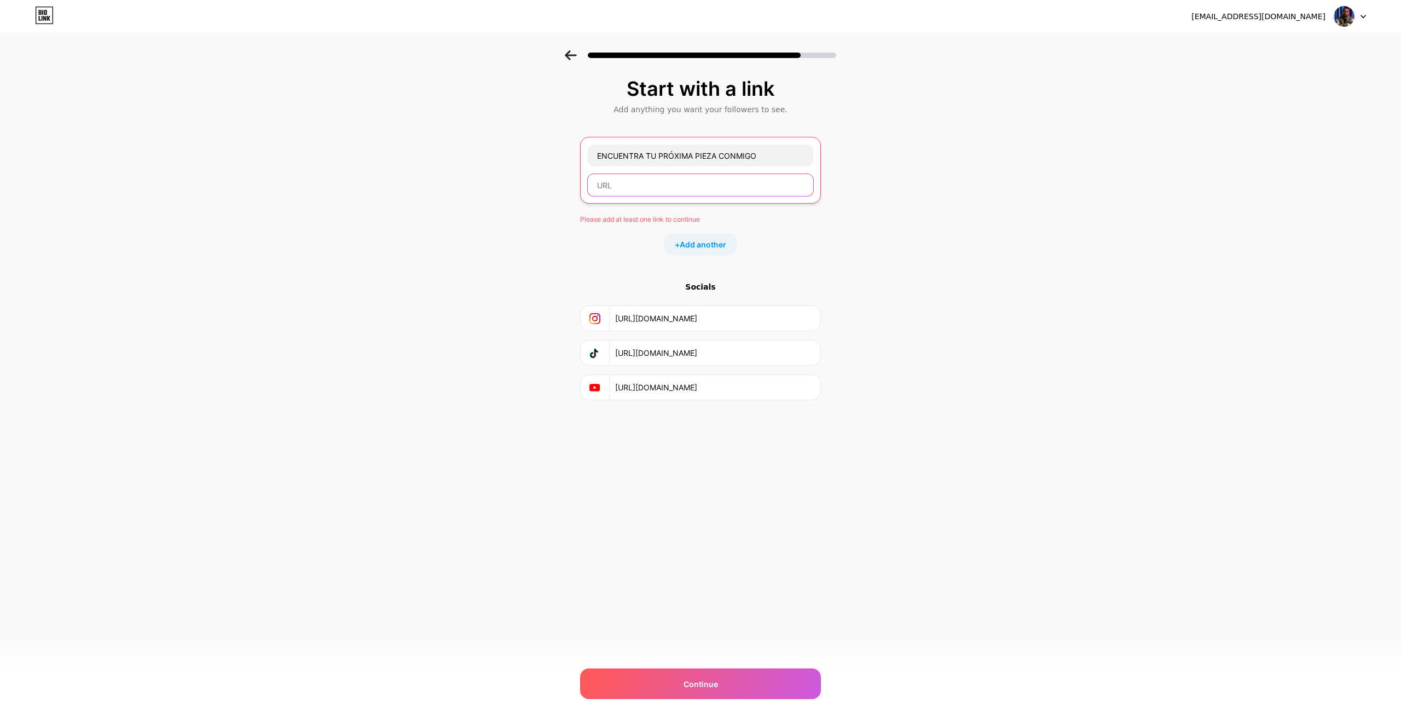
click at [682, 195] on input "text" at bounding box center [700, 185] width 225 height 22
click at [709, 187] on input "text" at bounding box center [700, 185] width 225 height 22
paste input "[URL][DOMAIN_NAME][PERSON_NAME][PERSON_NAME]"
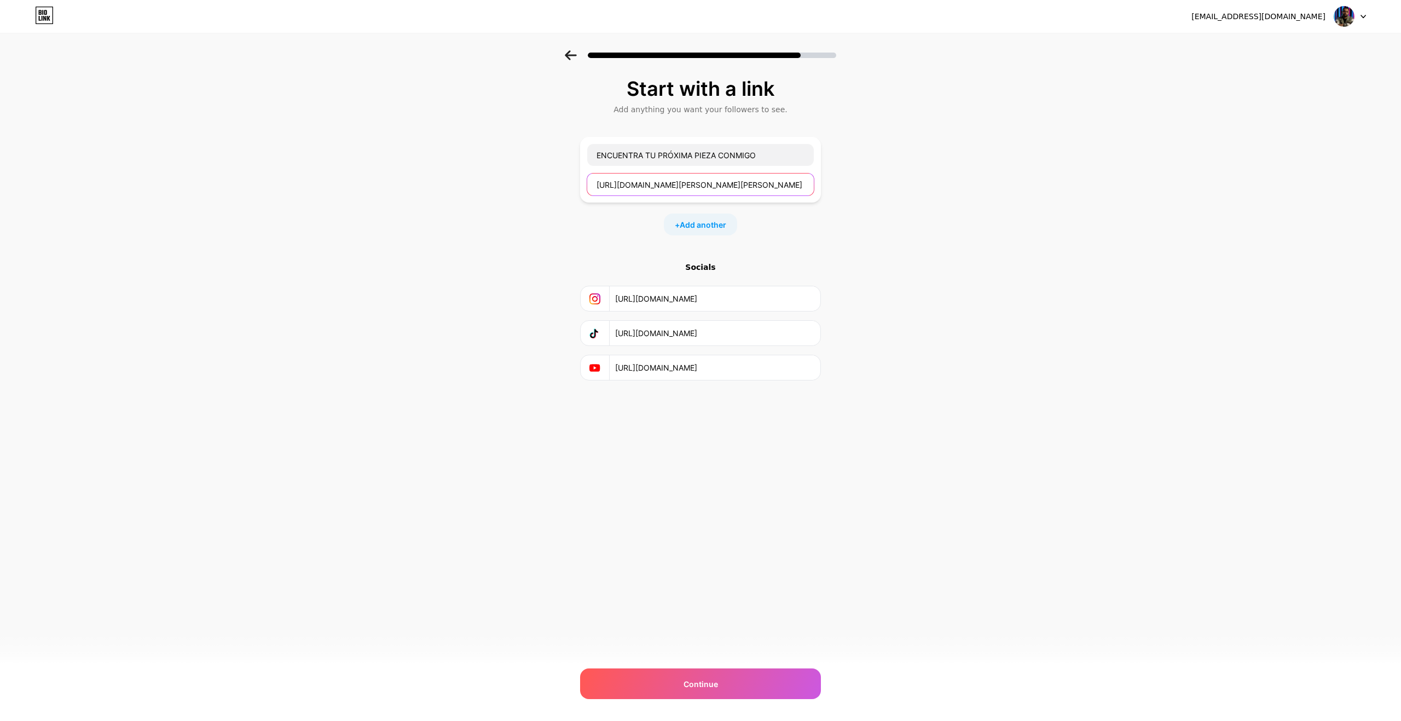
scroll to position [0, 5]
type input "[URL][DOMAIN_NAME][PERSON_NAME][PERSON_NAME]"
click at [699, 677] on div "Continue" at bounding box center [700, 683] width 241 height 31
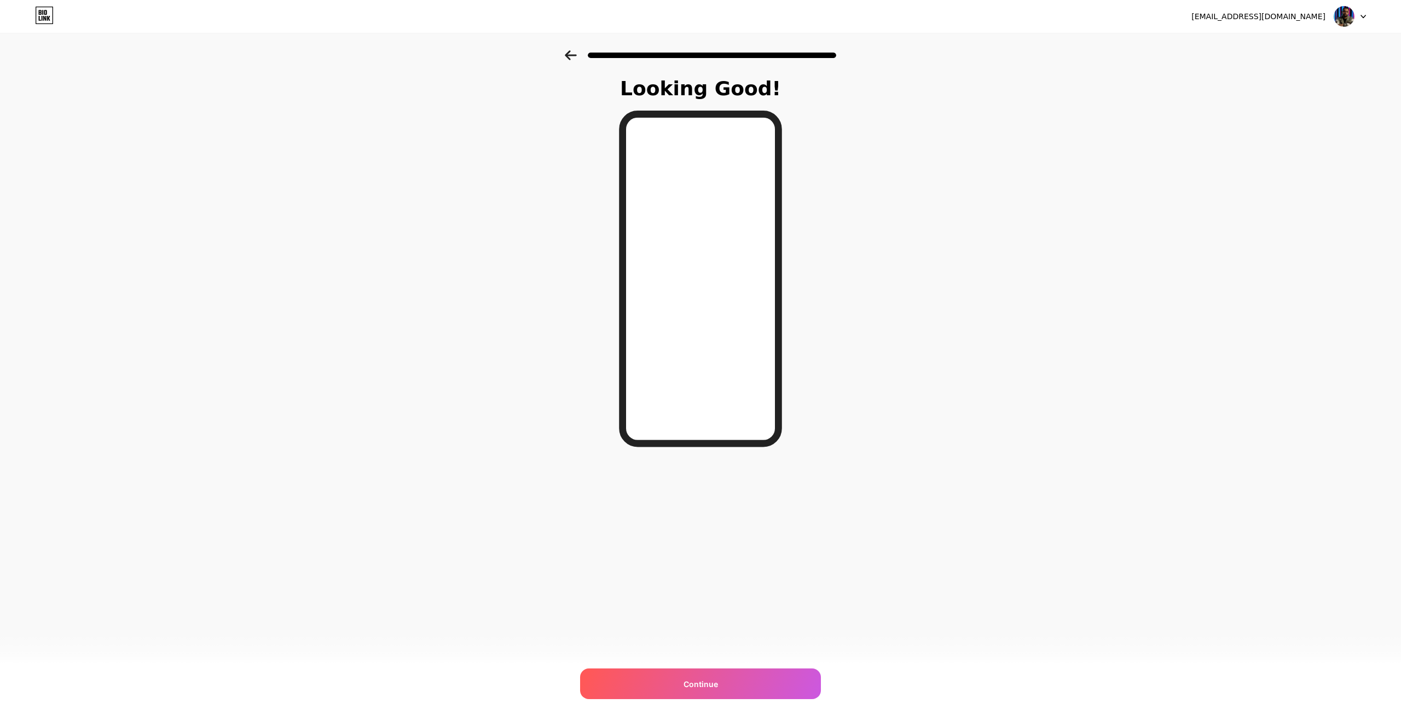
click at [575, 57] on icon at bounding box center [571, 55] width 12 height 10
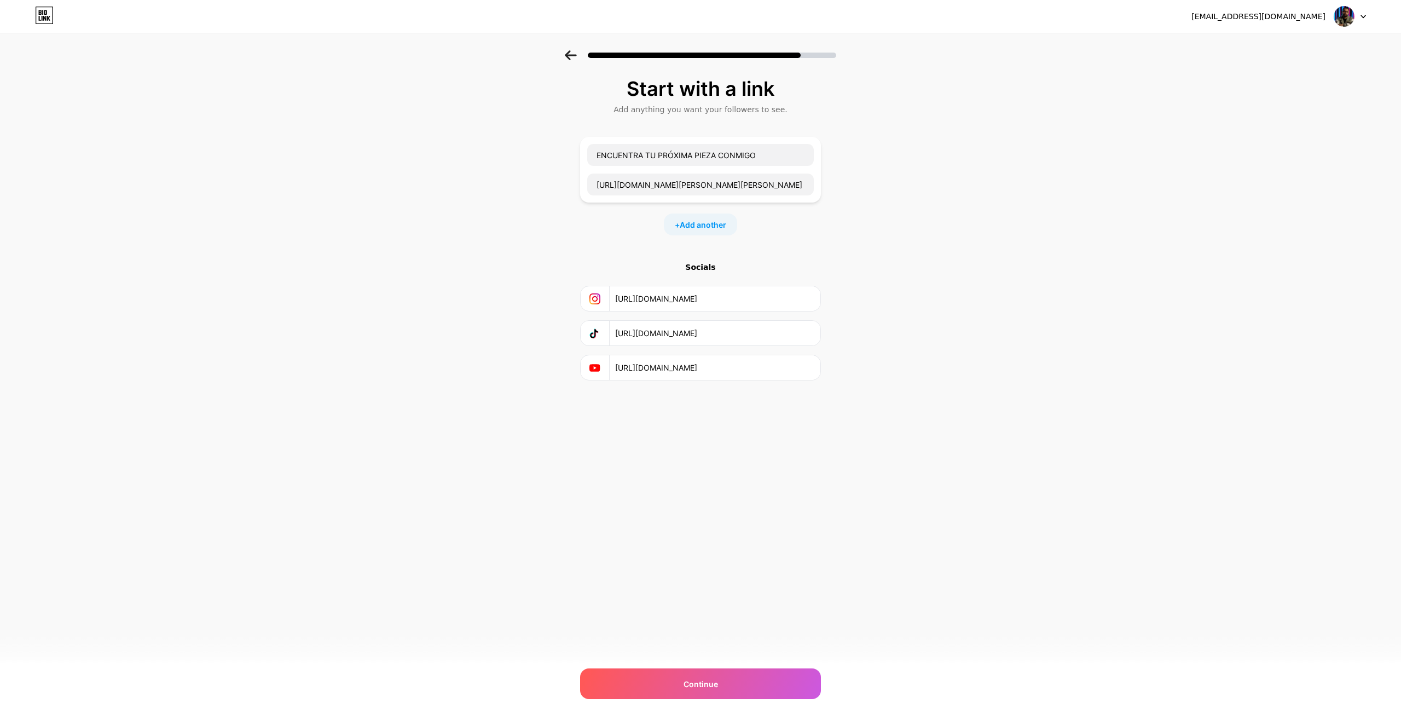
click at [724, 305] on input "[URL][DOMAIN_NAME]" at bounding box center [714, 298] width 199 height 25
click at [724, 304] on input "[URL][DOMAIN_NAME]" at bounding box center [714, 298] width 199 height 25
click at [716, 185] on input "[URL][DOMAIN_NAME][PERSON_NAME][PERSON_NAME]" at bounding box center [700, 184] width 227 height 22
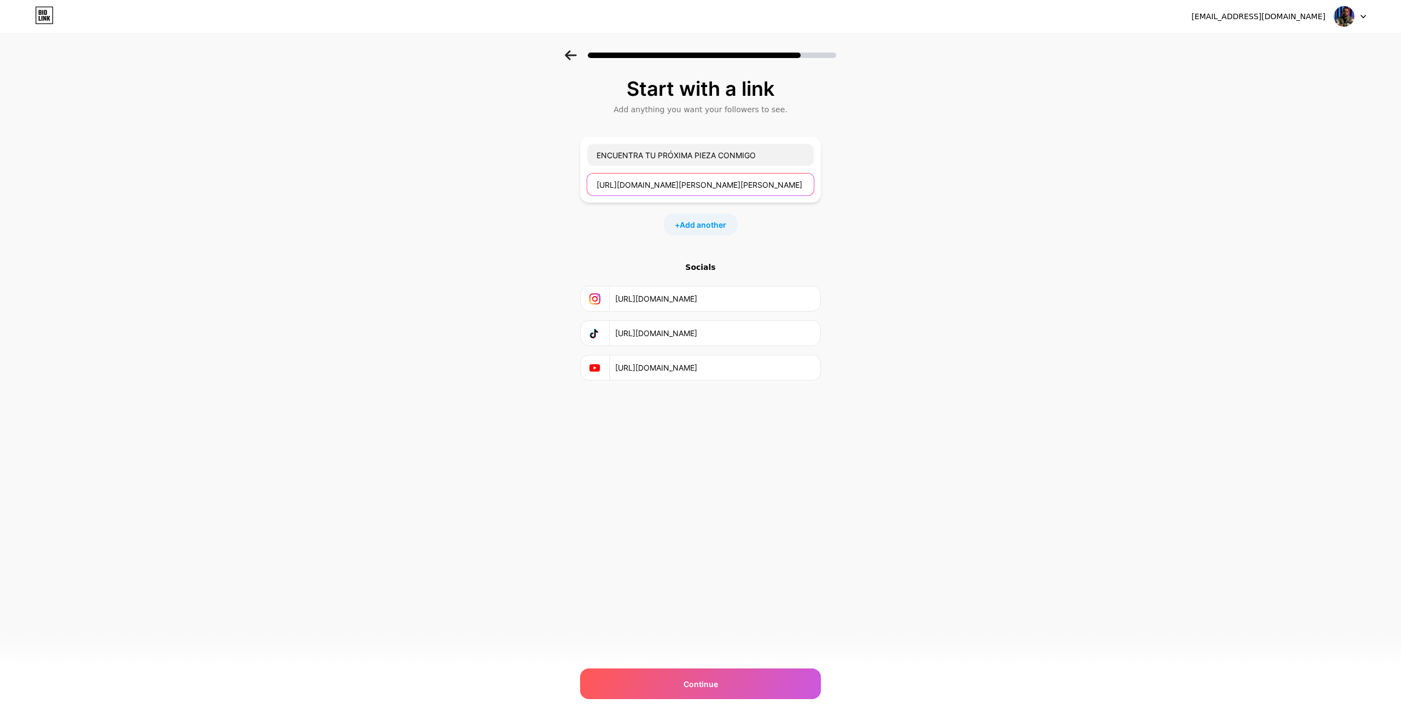
click at [716, 185] on input "[URL][DOMAIN_NAME][PERSON_NAME][PERSON_NAME]" at bounding box center [700, 184] width 227 height 22
drag, startPoint x: 1053, startPoint y: 191, endPoint x: 1034, endPoint y: 189, distance: 19.8
click at [1042, 191] on div "Start with a link Add anything you want your followers to see. ENCUENTRA TU PRÓ…" at bounding box center [700, 242] width 1401 height 385
drag, startPoint x: 1034, startPoint y: 189, endPoint x: 961, endPoint y: 140, distance: 87.4
click at [961, 140] on div "Start with a link Add anything you want your followers to see. ENCUENTRA TU PRÓ…" at bounding box center [700, 242] width 1401 height 385
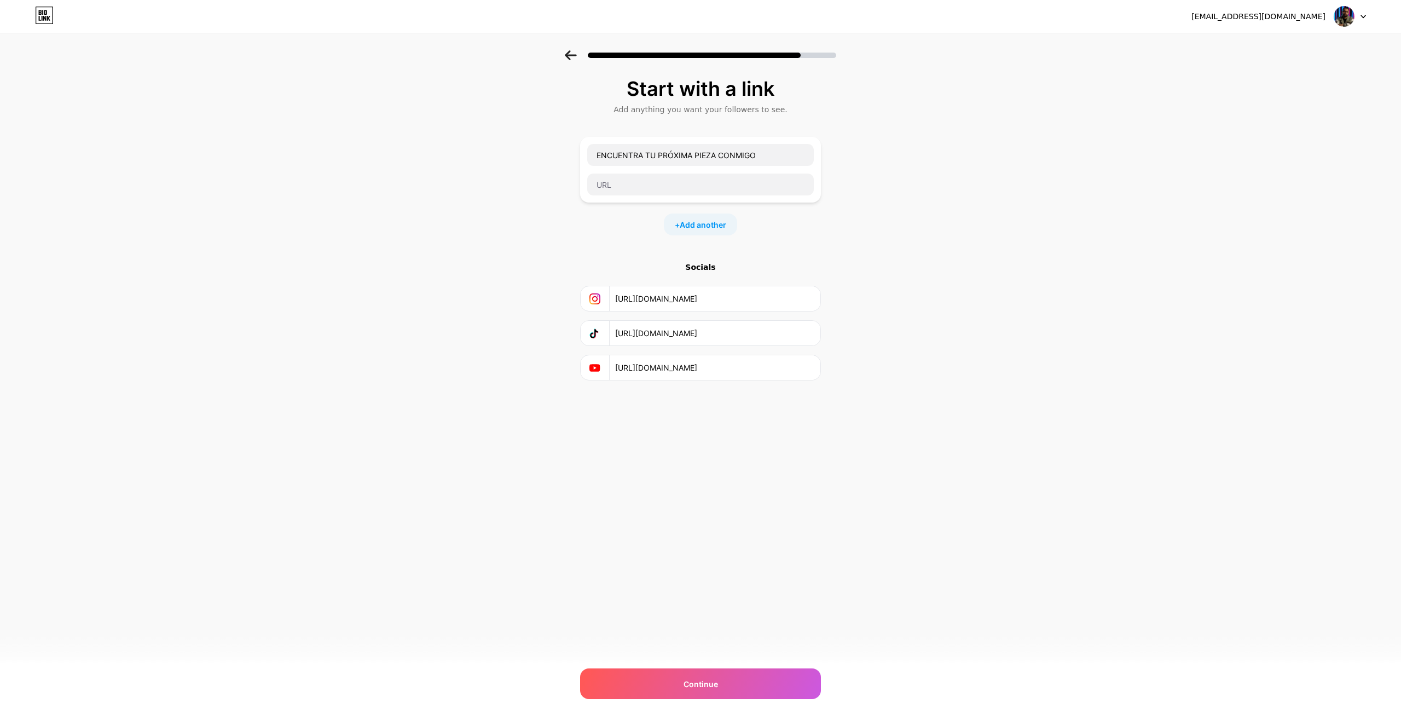
drag, startPoint x: 970, startPoint y: 138, endPoint x: 963, endPoint y: 144, distance: 8.5
click at [963, 144] on div "Start with a link Add anything you want your followers to see. ENCUENTRA TU PRÓ…" at bounding box center [700, 242] width 1401 height 385
drag, startPoint x: 963, startPoint y: 144, endPoint x: 845, endPoint y: 217, distance: 138.8
click at [893, 162] on div "Start with a link Add anything you want your followers to see. ENCUENTRA TU PRÓ…" at bounding box center [700, 242] width 1401 height 385
click at [709, 303] on input "[URL][DOMAIN_NAME]" at bounding box center [714, 298] width 199 height 25
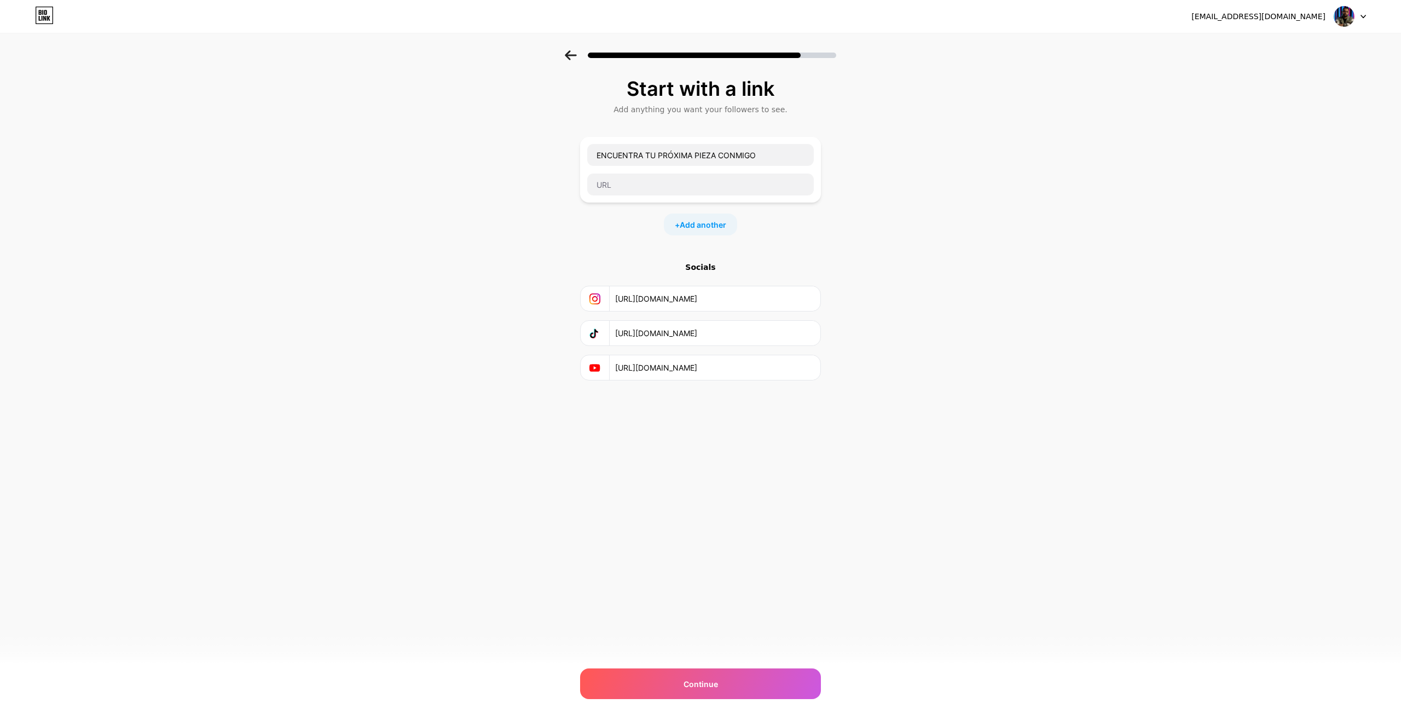
click at [709, 303] on input "[URL][DOMAIN_NAME]" at bounding box center [714, 298] width 199 height 25
click at [694, 178] on input "text" at bounding box center [700, 184] width 227 height 22
paste input "[URL][DOMAIN_NAME]"
type input "[URL][DOMAIN_NAME]"
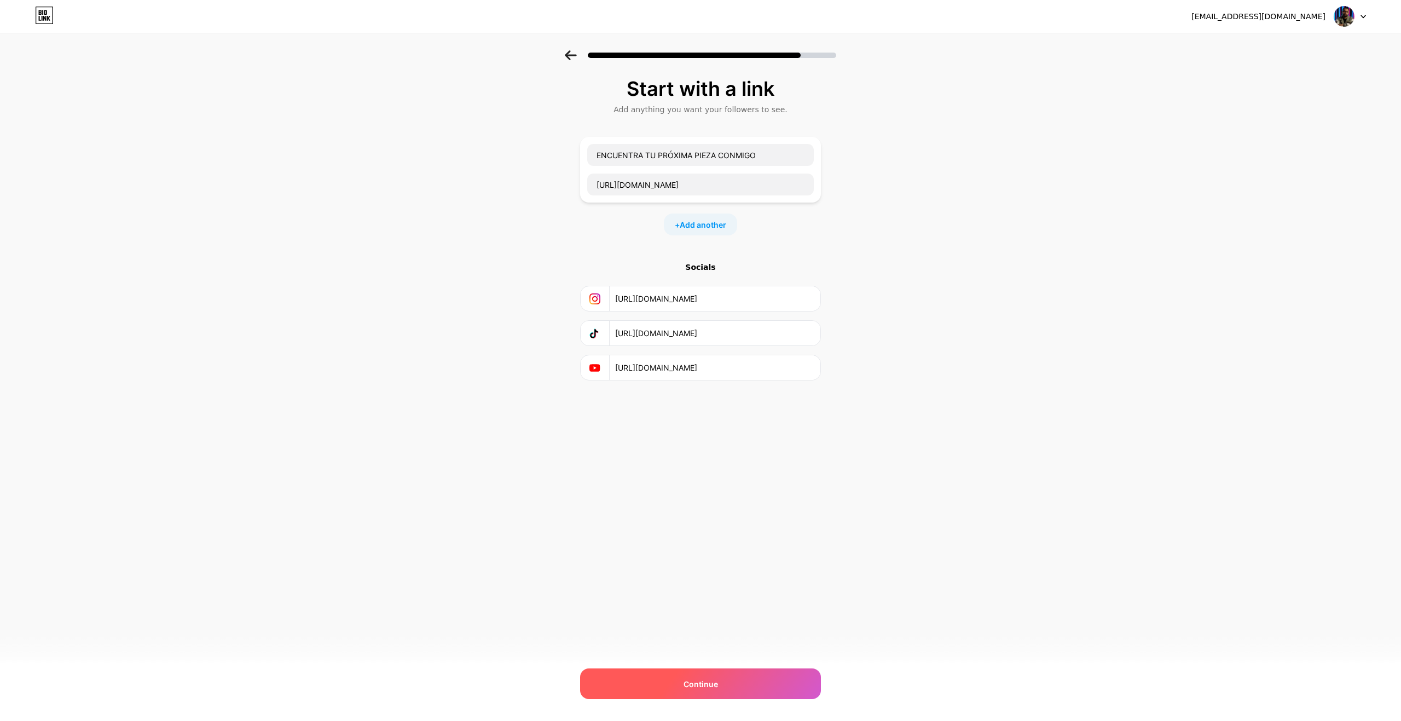
click at [701, 679] on span "Continue" at bounding box center [700, 683] width 34 height 11
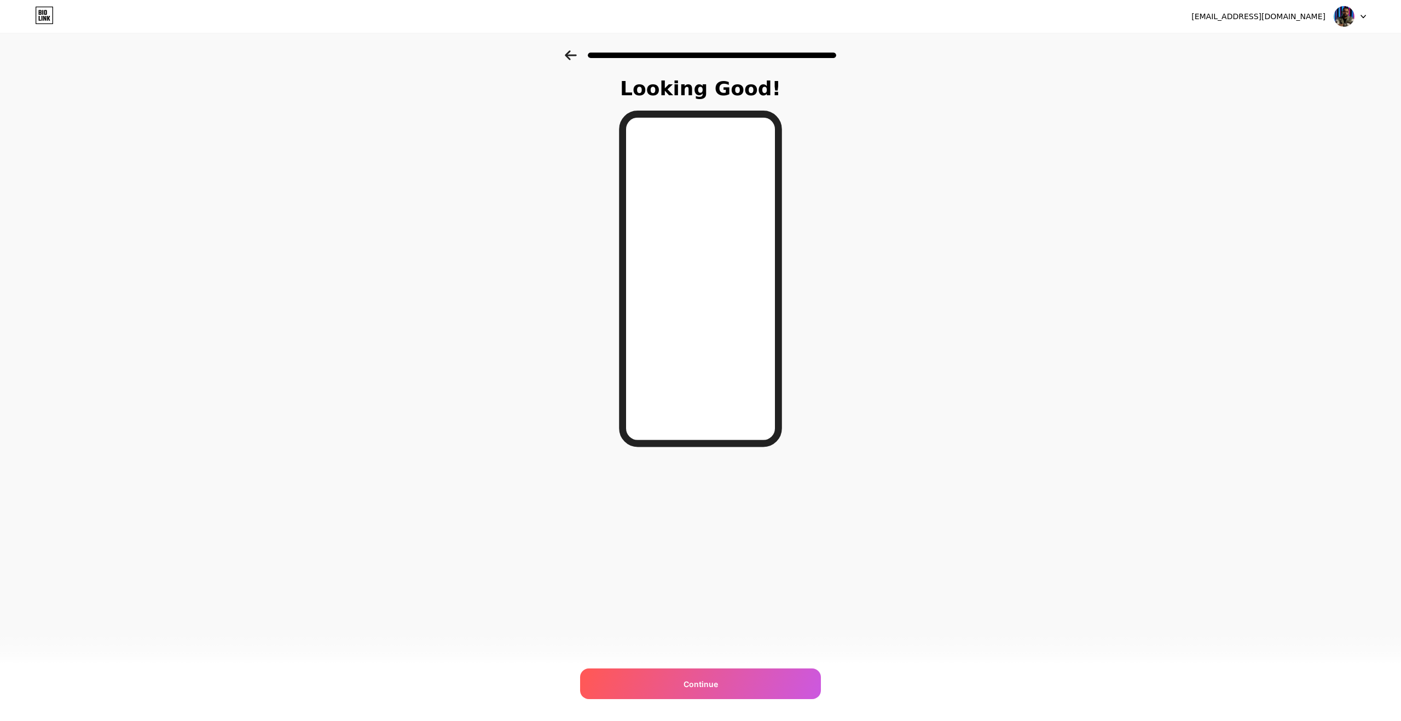
click at [570, 49] on div at bounding box center [700, 52] width 1401 height 38
click at [571, 55] on icon at bounding box center [571, 55] width 12 height 10
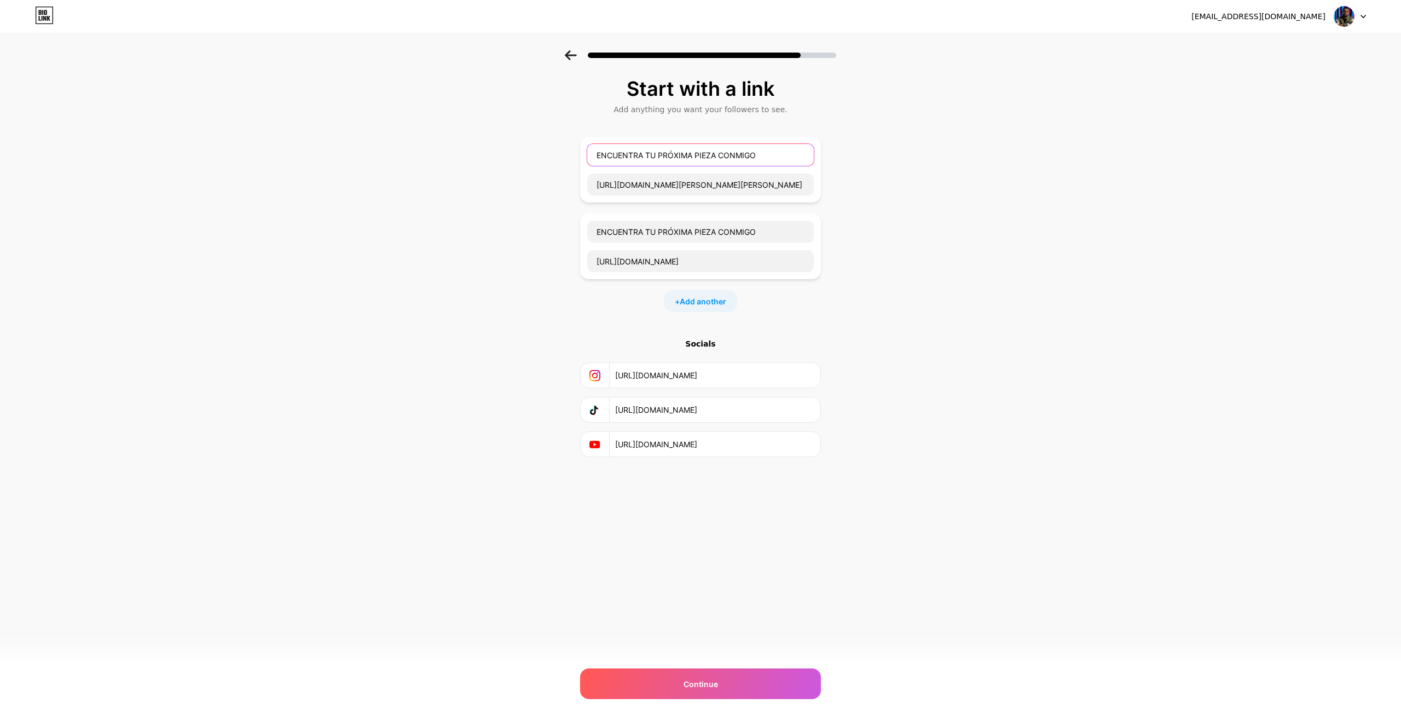
click at [682, 156] on input "ENCUENTRA TU PRÓXIMA PIEZA CONMIGO" at bounding box center [700, 155] width 227 height 22
type input "ENCUENTRA TU PRÓXIMO RELOJ CONMIGO"
click at [742, 678] on div "Continue" at bounding box center [700, 683] width 241 height 31
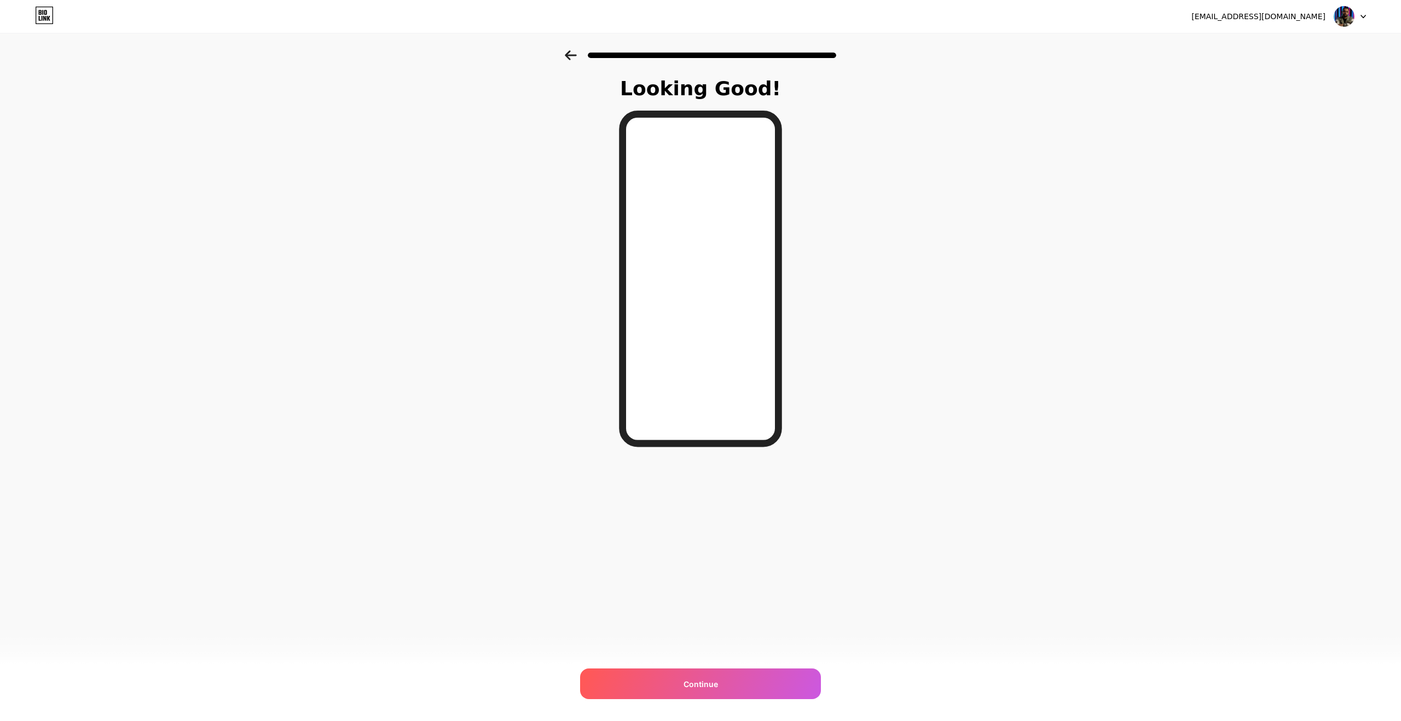
click at [502, 169] on div "Looking Good! Continue" at bounding box center [700, 278] width 1401 height 456
drag, startPoint x: 502, startPoint y: 169, endPoint x: 464, endPoint y: 143, distance: 45.4
click at [464, 143] on div "Looking Good! Continue" at bounding box center [700, 278] width 1401 height 456
click at [538, 371] on div "Looking Good! Continue" at bounding box center [700, 278] width 1401 height 456
drag, startPoint x: 538, startPoint y: 371, endPoint x: 498, endPoint y: 294, distance: 86.9
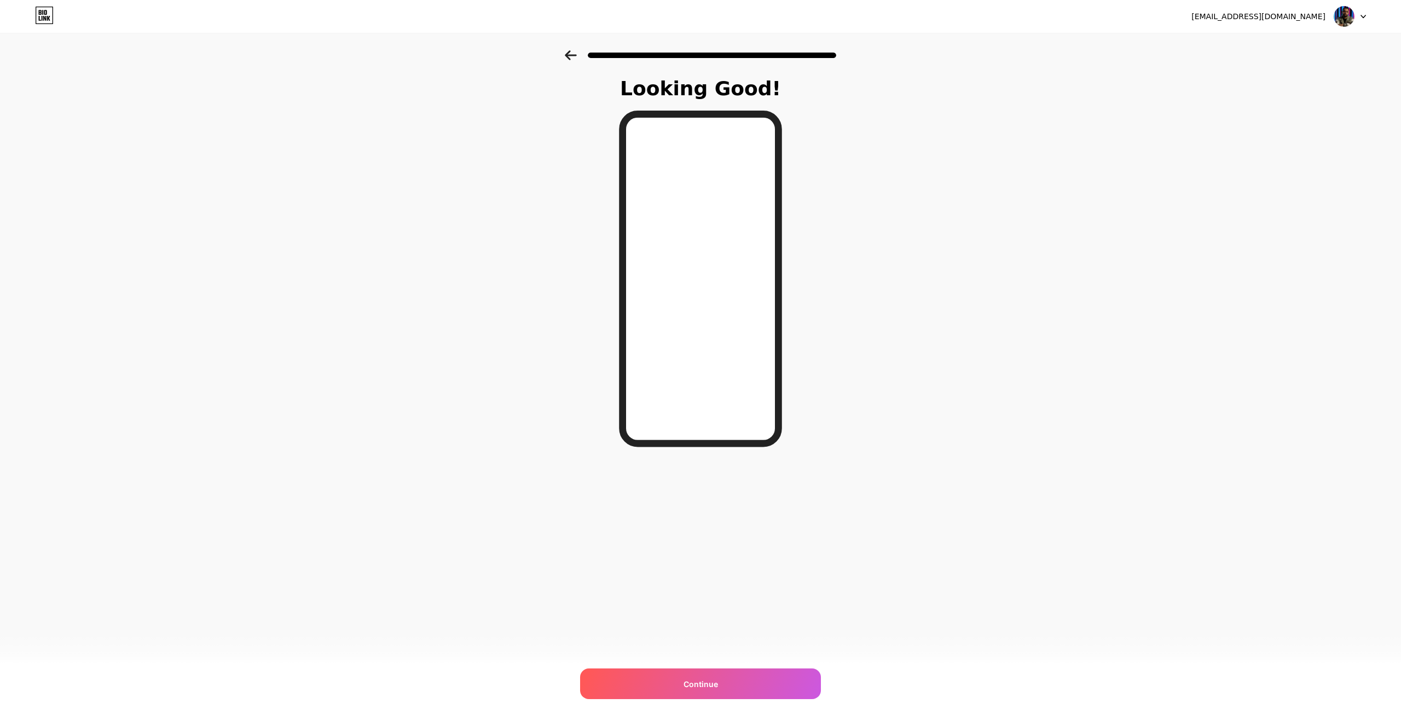
click at [491, 311] on div "Looking Good! Continue" at bounding box center [700, 278] width 1401 height 456
click at [578, 54] on div at bounding box center [700, 55] width 271 height 10
click at [568, 59] on icon at bounding box center [570, 55] width 11 height 10
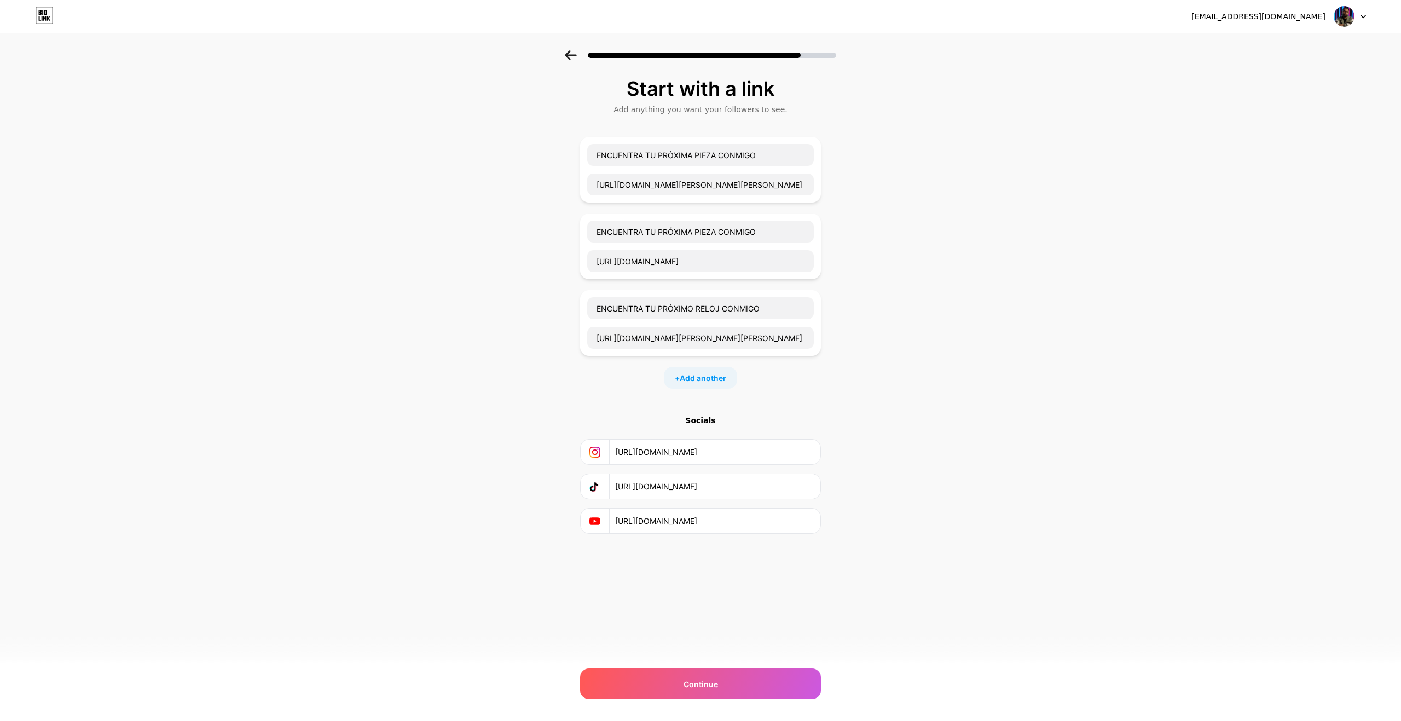
click at [486, 181] on div "Start with a link Add anything you want your followers to see. ENCUENTRA TU PRÓ…" at bounding box center [700, 319] width 1401 height 538
drag, startPoint x: 712, startPoint y: 311, endPoint x: 713, endPoint y: 316, distance: 5.7
click at [713, 311] on input "ENCUENTRA TU PRÓXIMO RELOJ CONMIGO" at bounding box center [700, 308] width 227 height 22
click at [713, 336] on input "[URL][DOMAIN_NAME][PERSON_NAME][PERSON_NAME]" at bounding box center [700, 338] width 227 height 22
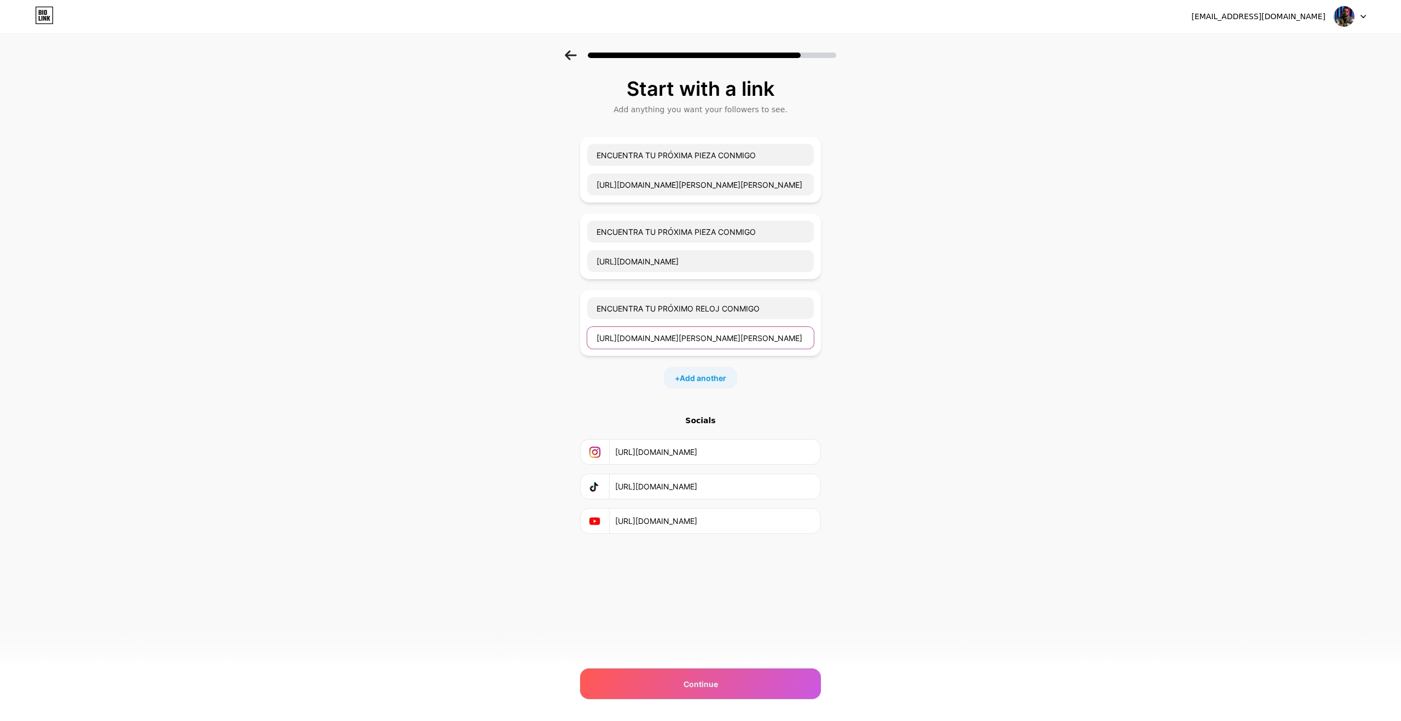
click at [713, 336] on input "[URL][DOMAIN_NAME][PERSON_NAME][PERSON_NAME]" at bounding box center [700, 338] width 227 height 22
click at [716, 321] on div "ENCUENTRA TU PRÓXIMO RELOJ CONMIGO" at bounding box center [701, 323] width 228 height 53
click at [716, 320] on div "ENCUENTRA TU PRÓXIMO RELOJ CONMIGO" at bounding box center [701, 323] width 228 height 53
click at [716, 309] on input "ENCUENTRA TU PRÓXIMO RELOJ CONMIGO" at bounding box center [700, 308] width 227 height 22
click at [716, 306] on input "ENCUENTRA TU PRÓXIMO RELOJ CONMIGO" at bounding box center [700, 308] width 227 height 22
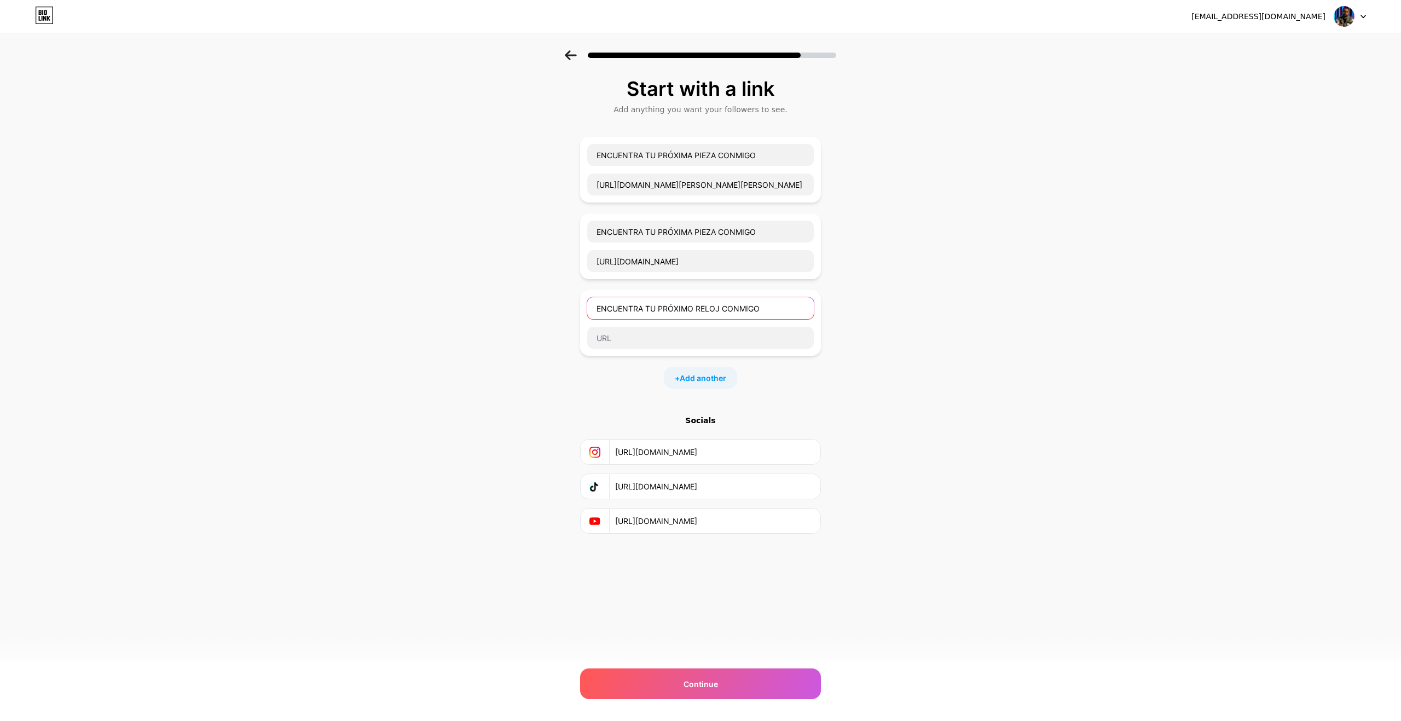
click at [716, 306] on input "ENCUENTRA TU PRÓXIMO RELOJ CONMIGO" at bounding box center [700, 308] width 227 height 22
type input "ENCUENTRA TU PRÓXIMO CONMIGO"
click at [716, 306] on input "ENCUENTRA TU PRÓXIMO CONMIGO" at bounding box center [700, 308] width 227 height 22
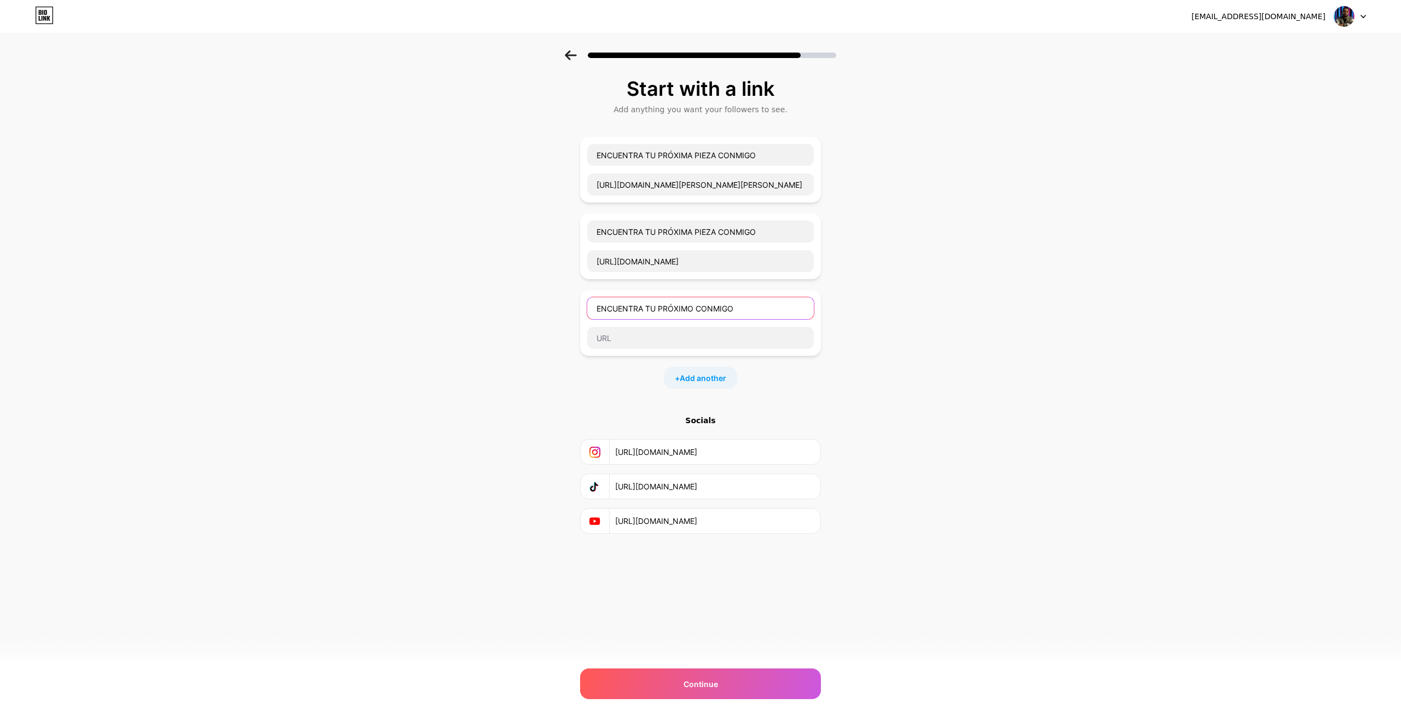
click at [716, 306] on input "ENCUENTRA TU PRÓXIMO CONMIGO" at bounding box center [700, 308] width 227 height 22
click at [719, 258] on input "[URL][DOMAIN_NAME]" at bounding box center [700, 261] width 227 height 22
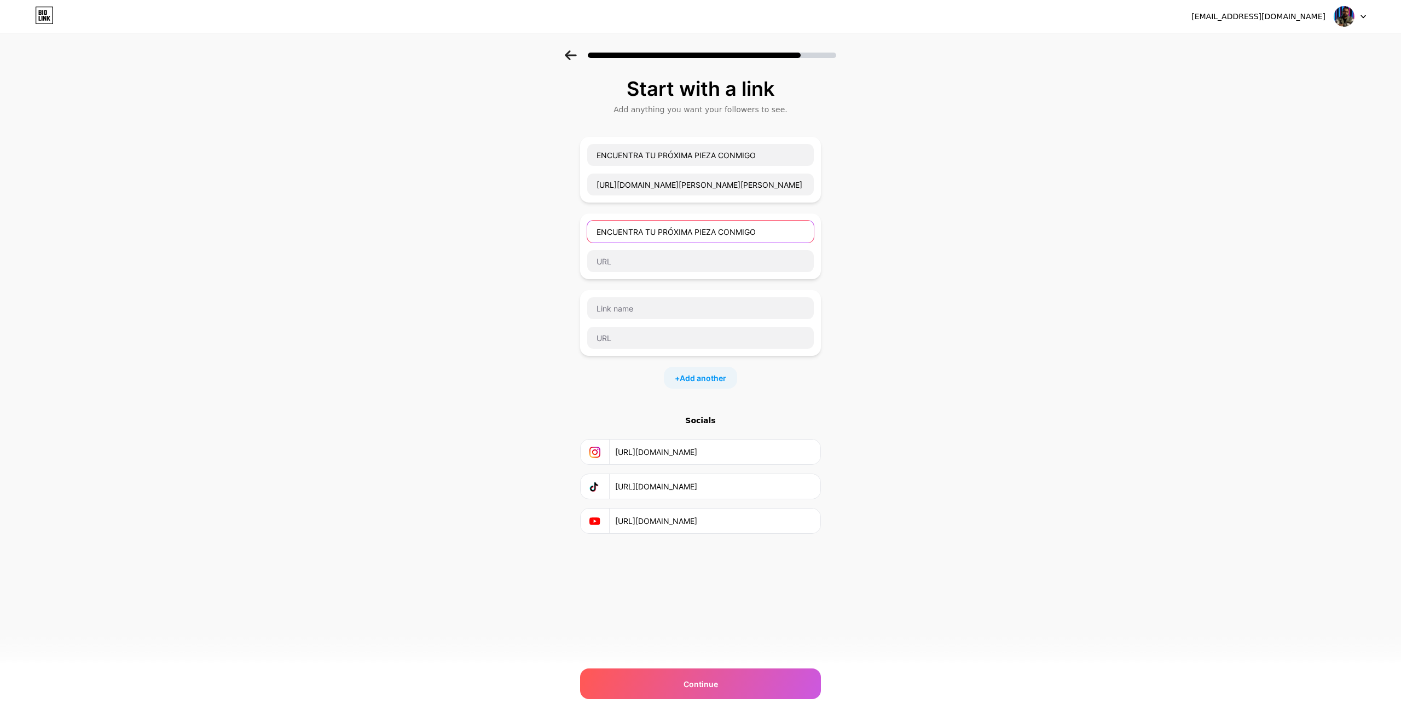
click at [721, 225] on input "ENCUENTRA TU PRÓXIMA PIEZA CONMIGO" at bounding box center [700, 231] width 227 height 22
click at [740, 184] on input "[URL][DOMAIN_NAME][PERSON_NAME][PERSON_NAME]" at bounding box center [700, 184] width 227 height 22
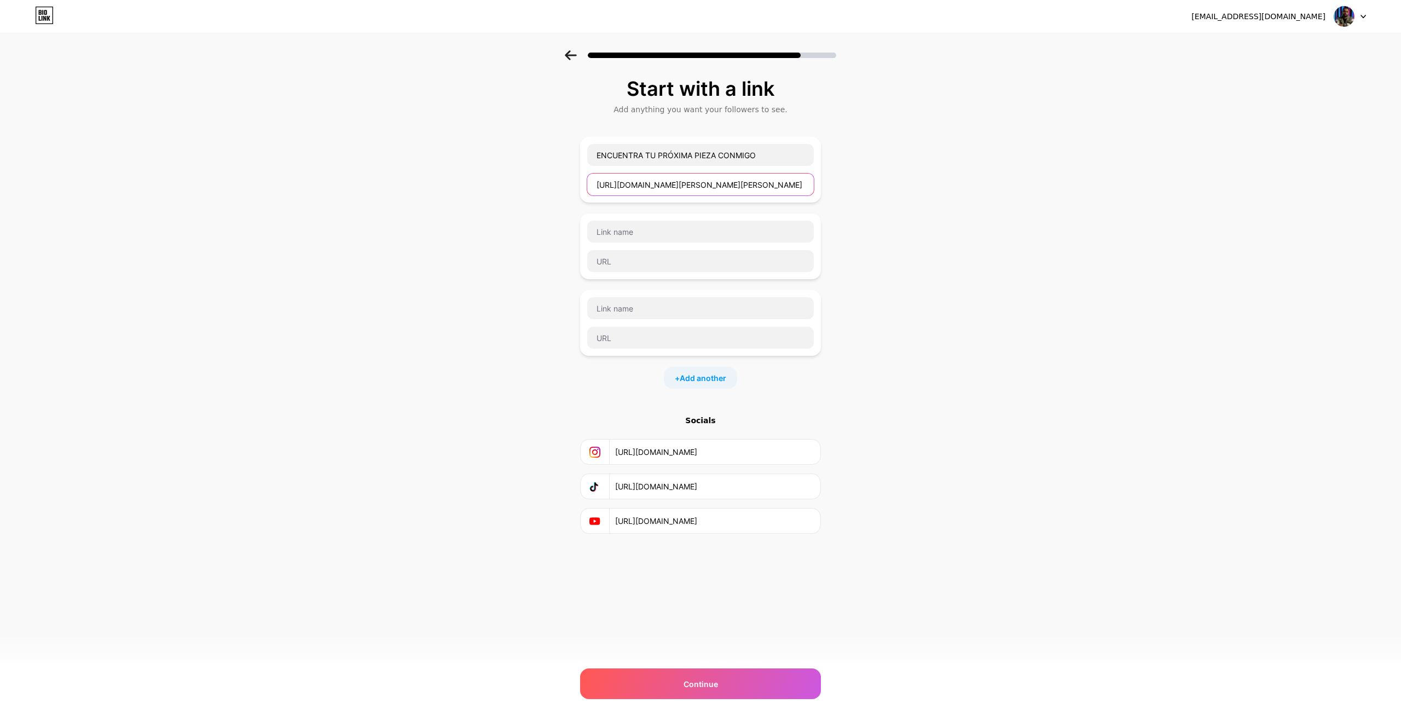
click at [740, 184] on input "[URL][DOMAIN_NAME][PERSON_NAME][PERSON_NAME]" at bounding box center [700, 184] width 227 height 22
type input "[URL][DOMAIN_NAME][PERSON_NAME][PERSON_NAME]"
drag, startPoint x: 1042, startPoint y: 416, endPoint x: 988, endPoint y: 441, distance: 59.7
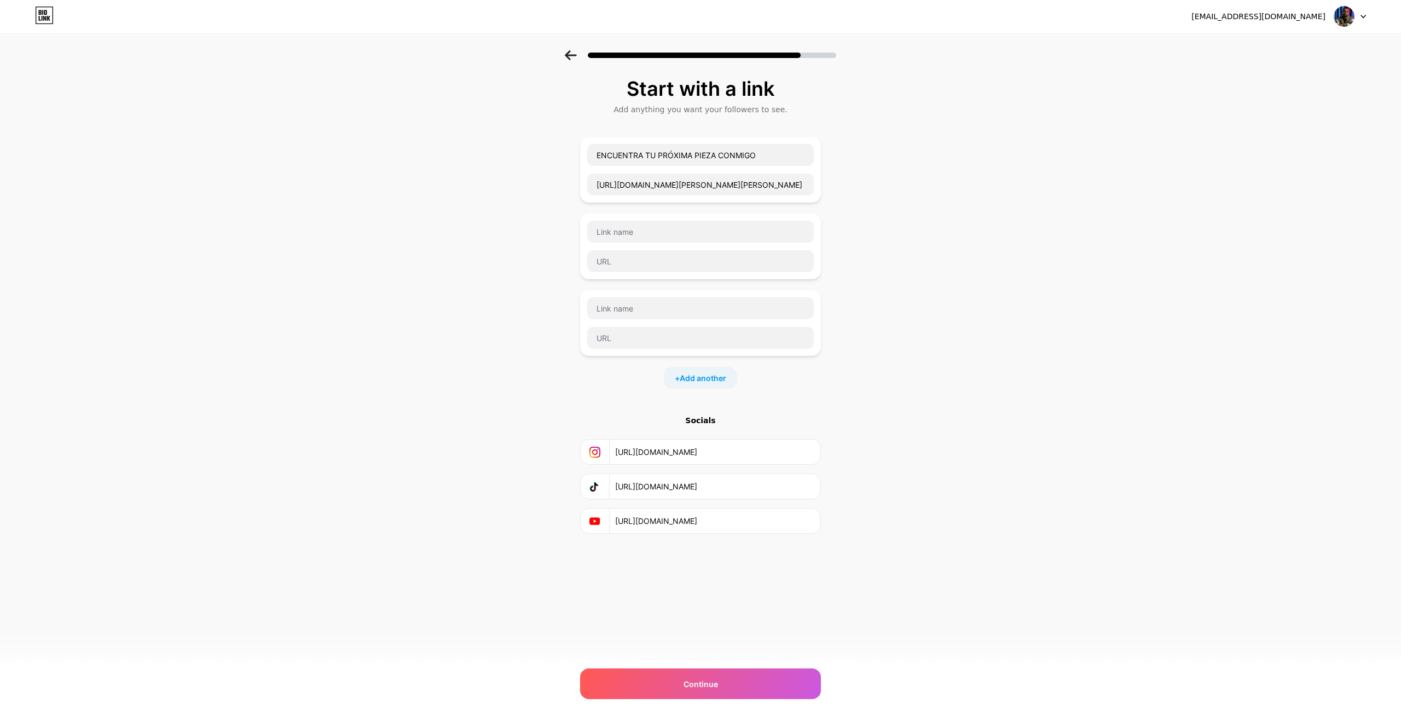
click at [1043, 416] on div "Start with a link Add anything you want your followers to see. ENCUENTRA TU PRÓ…" at bounding box center [700, 319] width 1401 height 538
click at [725, 681] on div "Continue" at bounding box center [700, 683] width 241 height 31
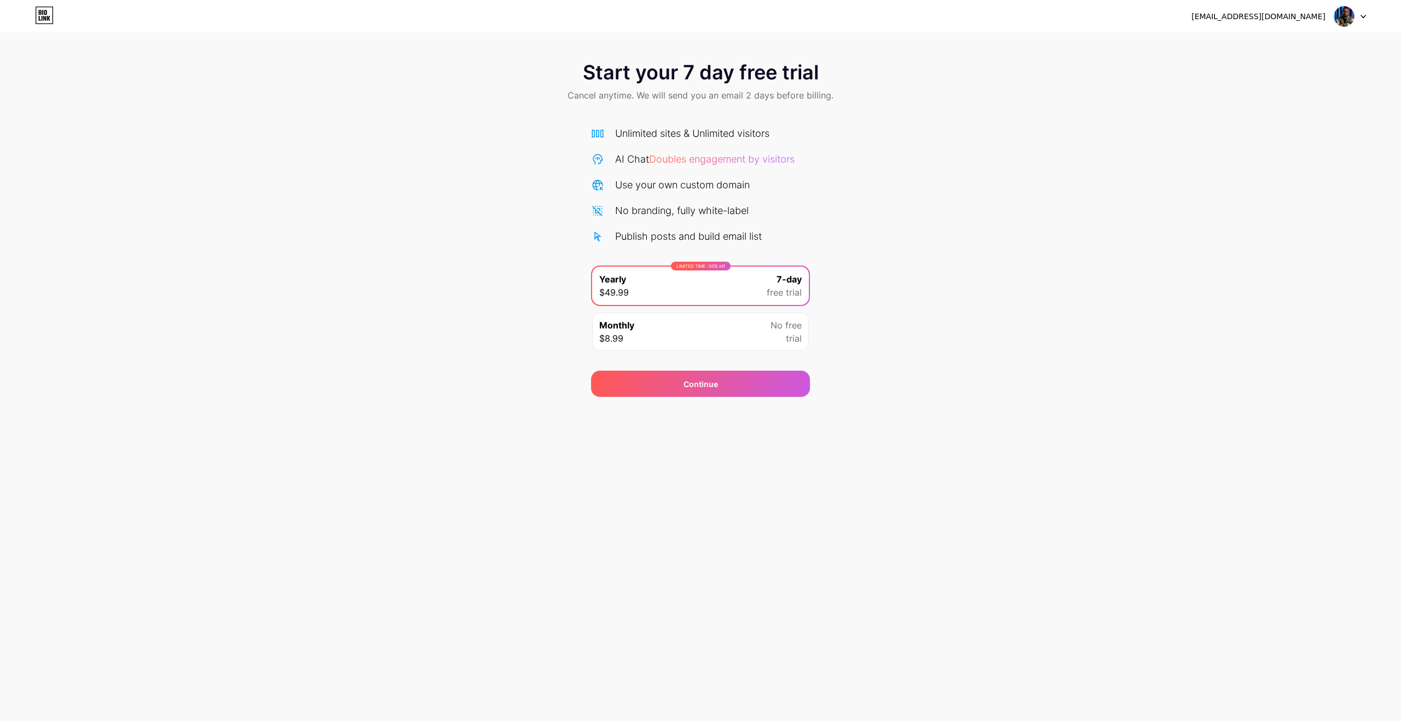
click at [778, 324] on span "No free" at bounding box center [785, 324] width 31 height 13
click at [958, 245] on div "Start your 7 day free trial Cancel anytime. We will send you an email 2 days be…" at bounding box center [700, 223] width 1401 height 346
drag, startPoint x: 958, startPoint y: 245, endPoint x: 936, endPoint y: 198, distance: 51.6
click at [936, 198] on div "Start your 7 day free trial Cancel anytime. We will send you an email 2 days be…" at bounding box center [700, 223] width 1401 height 346
click at [970, 219] on div "Start your 7 day free trial Cancel anytime. We will send you an email 2 days be…" at bounding box center [700, 223] width 1401 height 346
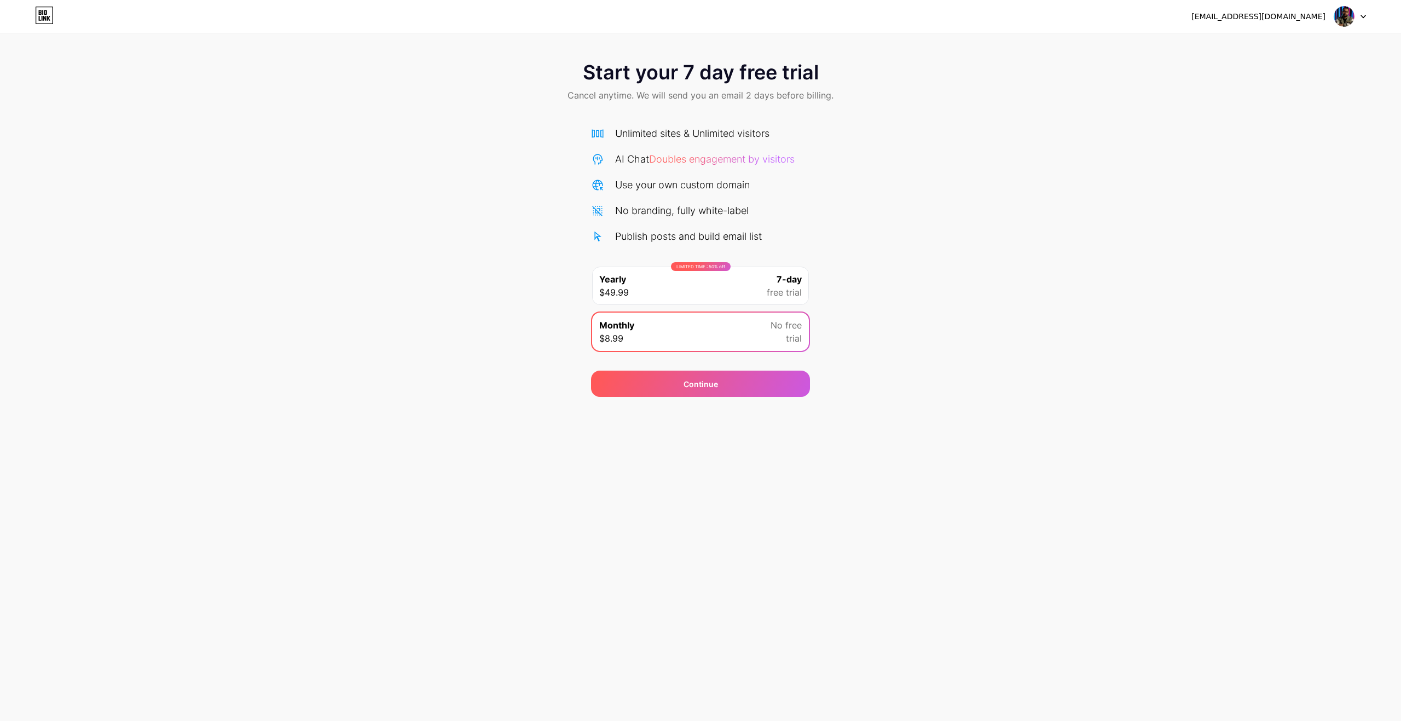
drag, startPoint x: 967, startPoint y: 219, endPoint x: 937, endPoint y: 201, distance: 35.1
click at [937, 201] on div "Start your 7 day free trial Cancel anytime. We will send you an email 2 days be…" at bounding box center [700, 223] width 1401 height 346
